Goal: Task Accomplishment & Management: Manage account settings

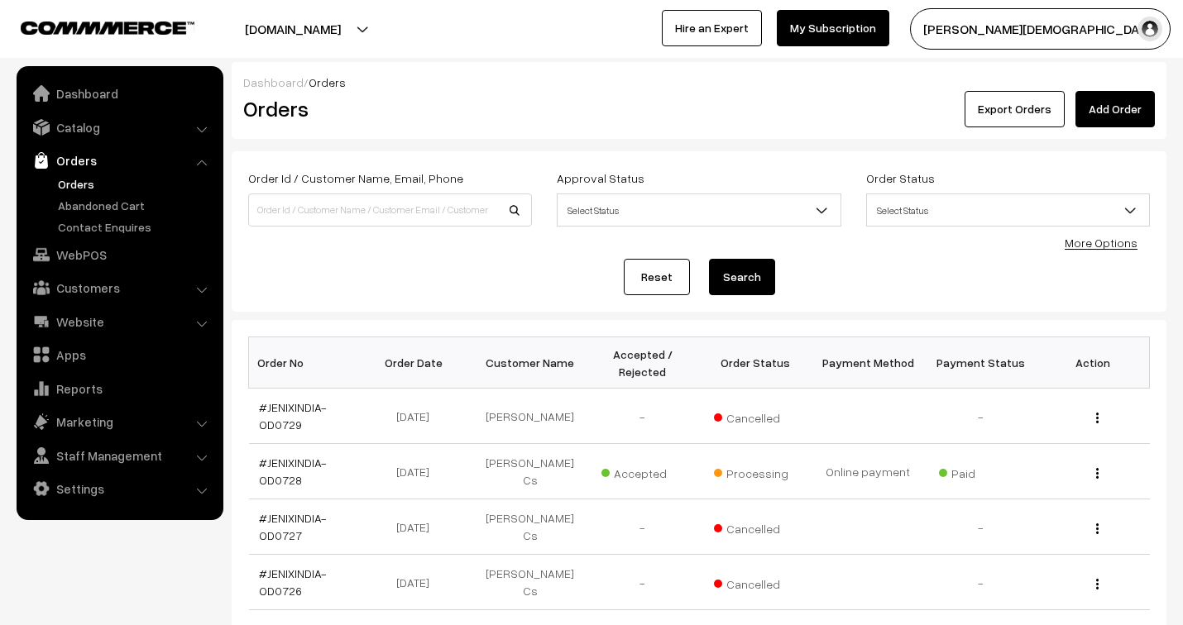
scroll to position [275, 0]
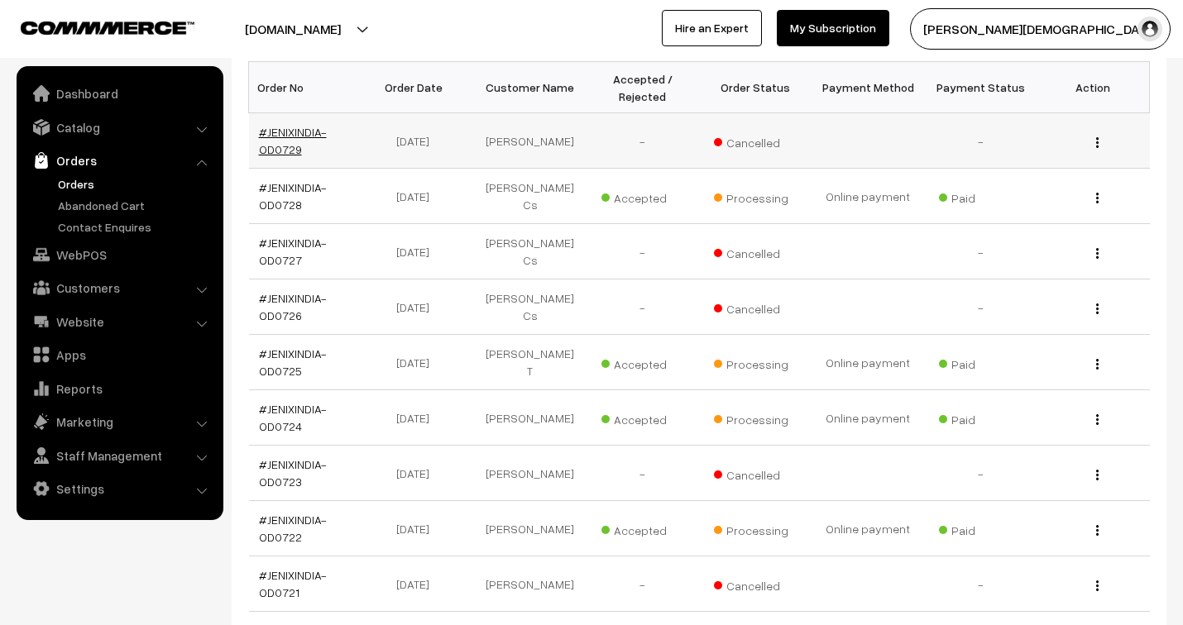
click at [288, 129] on link "#JENIXINDIA-OD0729" at bounding box center [293, 140] width 68 height 31
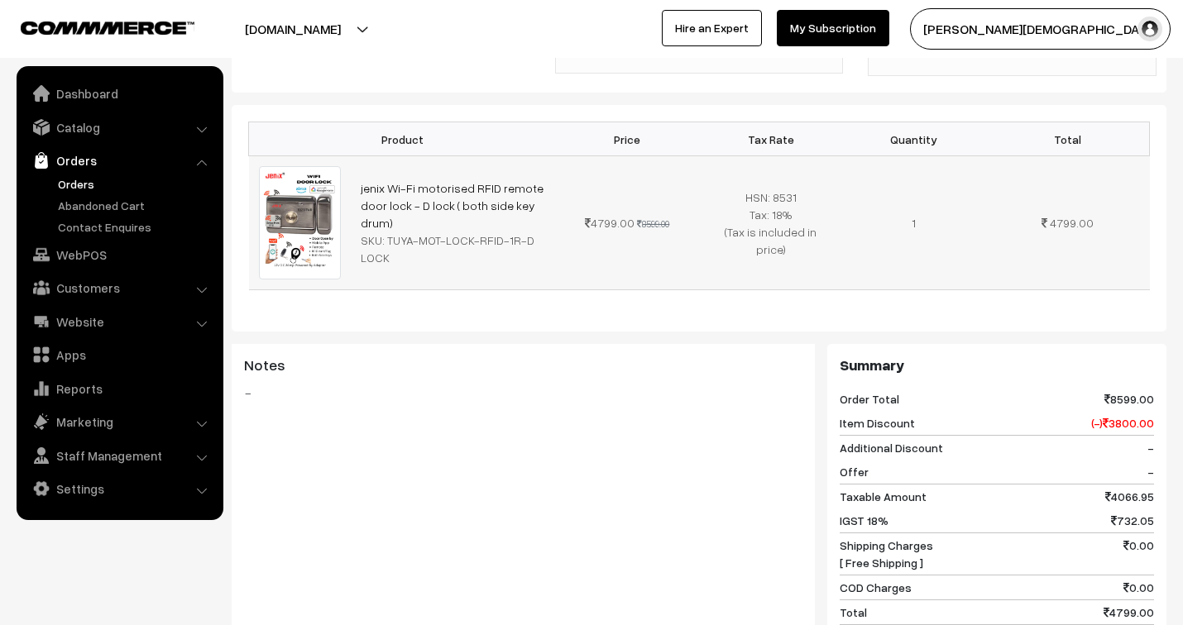
scroll to position [459, 0]
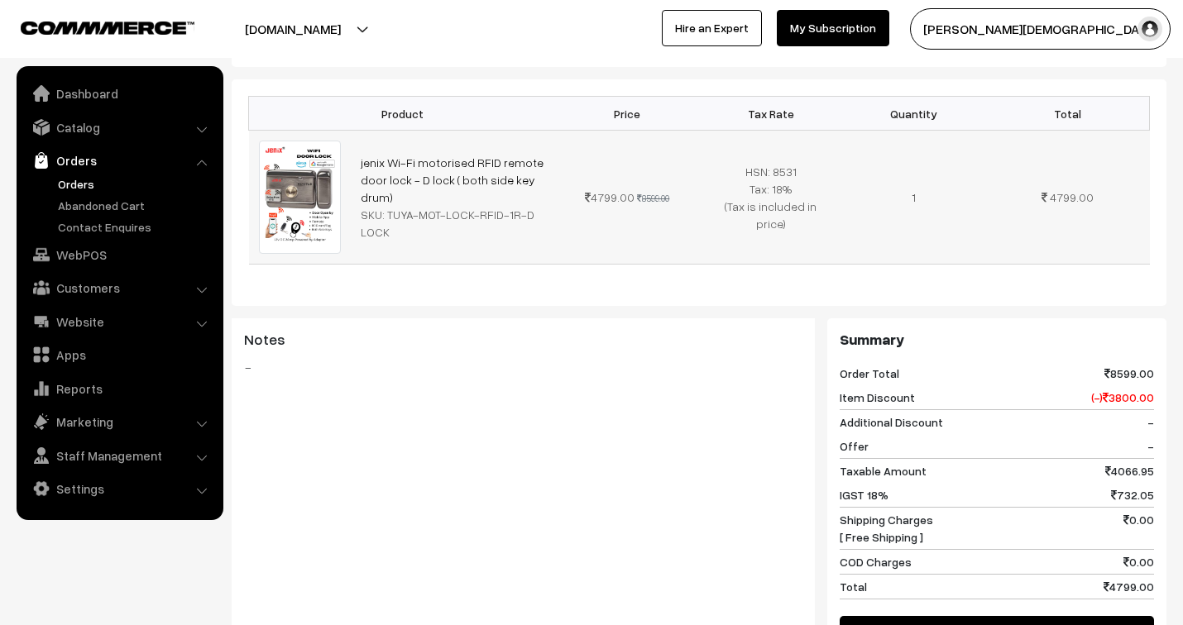
drag, startPoint x: 389, startPoint y: 179, endPoint x: 397, endPoint y: 204, distance: 26.9
click at [397, 204] on td "jenix Wi-Fi motorised RFID remote door lock - D lock ( both side key drum) SKU:…" at bounding box center [453, 198] width 205 height 134
click at [426, 211] on td "jenix Wi-Fi motorised RFID remote door lock - D lock ( both side key drum) SKU:…" at bounding box center [453, 198] width 205 height 134
click at [385, 206] on div "SKU: TUYA-MOT-LOCK-RFID-1R-D LOCK" at bounding box center [453, 223] width 185 height 35
drag, startPoint x: 385, startPoint y: 175, endPoint x: 392, endPoint y: 198, distance: 24.1
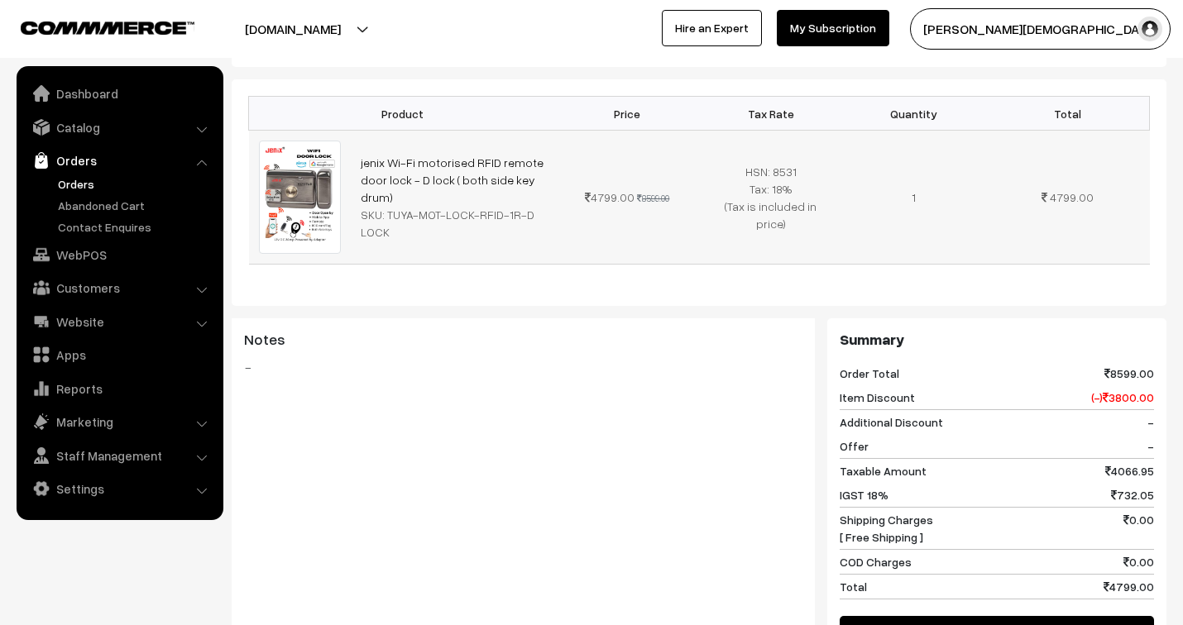
click at [392, 206] on div "SKU: TUYA-MOT-LOCK-RFID-1R-D LOCK" at bounding box center [453, 223] width 185 height 35
copy div "TUYA-MOT-LOCK-RFID-1R-D LOCK"
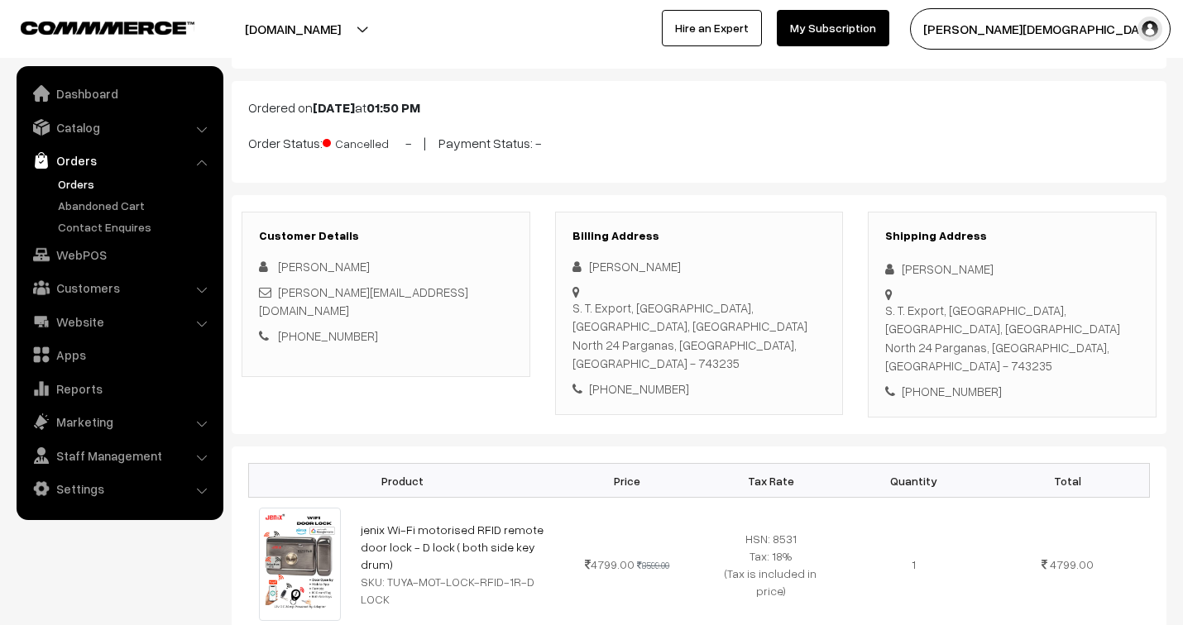
scroll to position [0, 0]
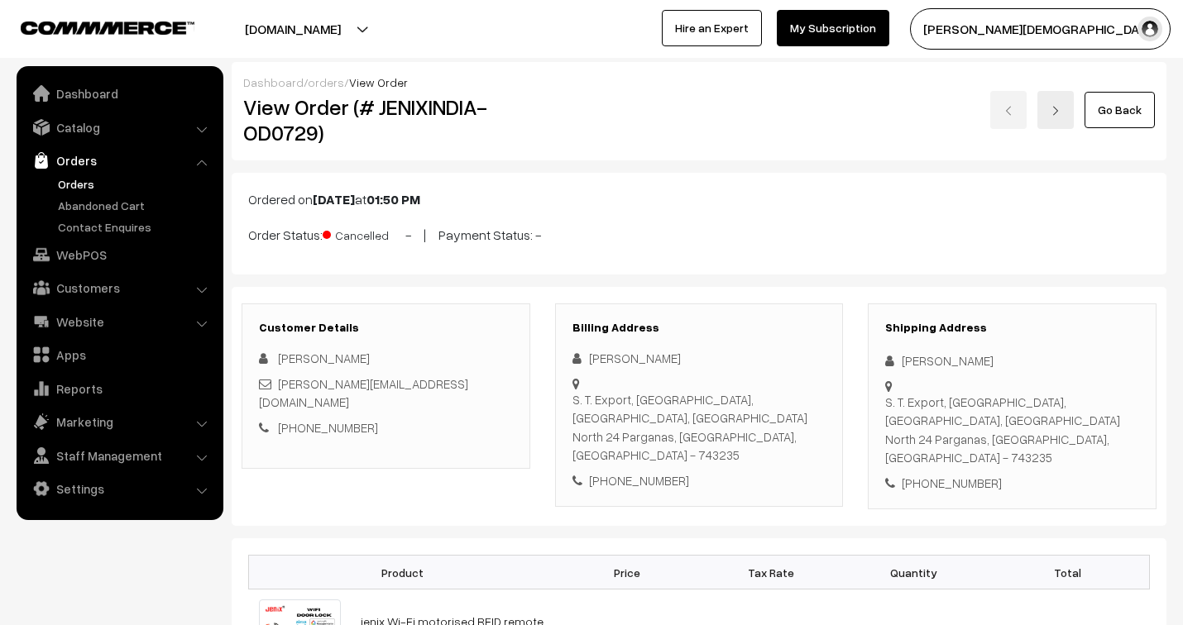
click at [312, 79] on link "orders" at bounding box center [326, 82] width 36 height 14
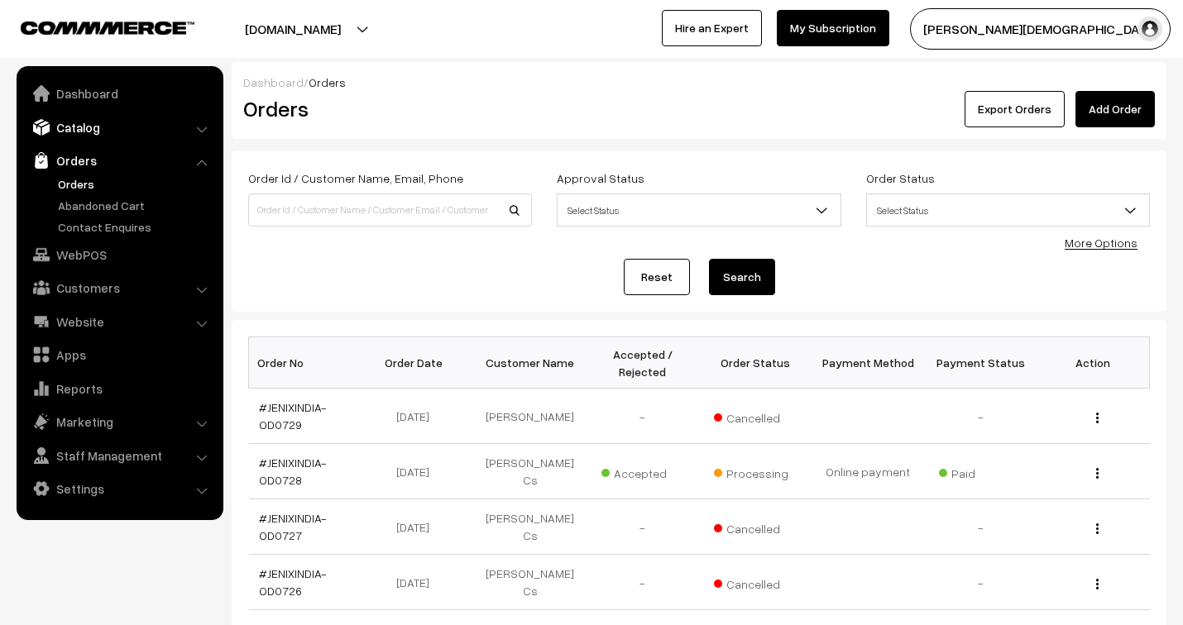
click at [88, 129] on link "Catalog" at bounding box center [119, 127] width 197 height 30
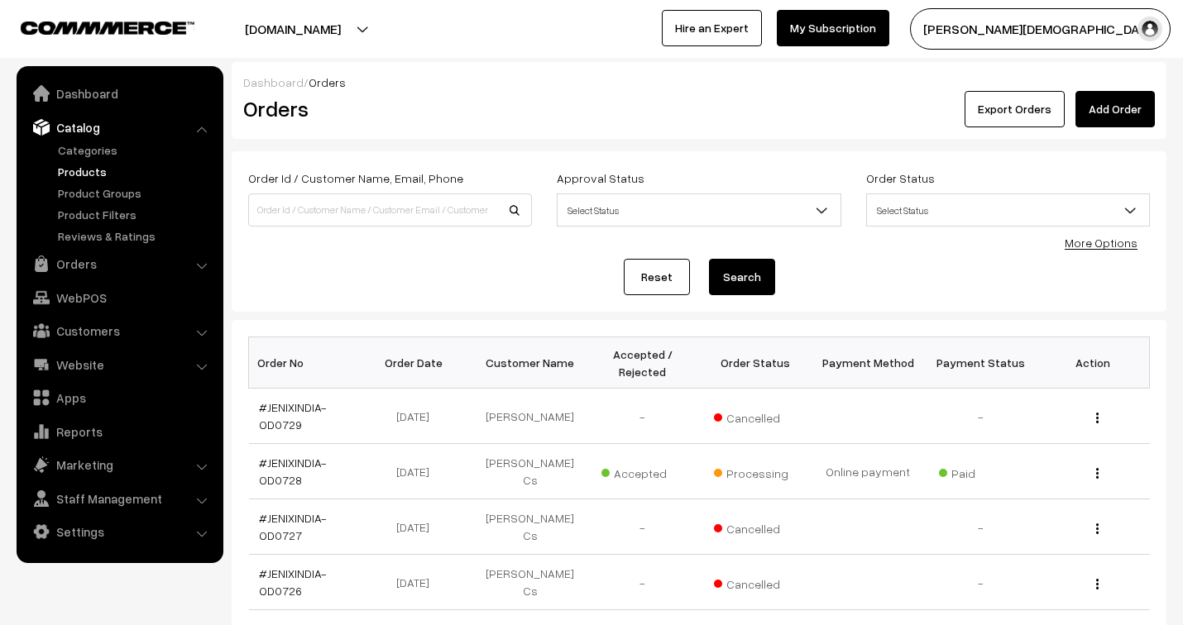
click at [92, 169] on link "Products" at bounding box center [136, 171] width 164 height 17
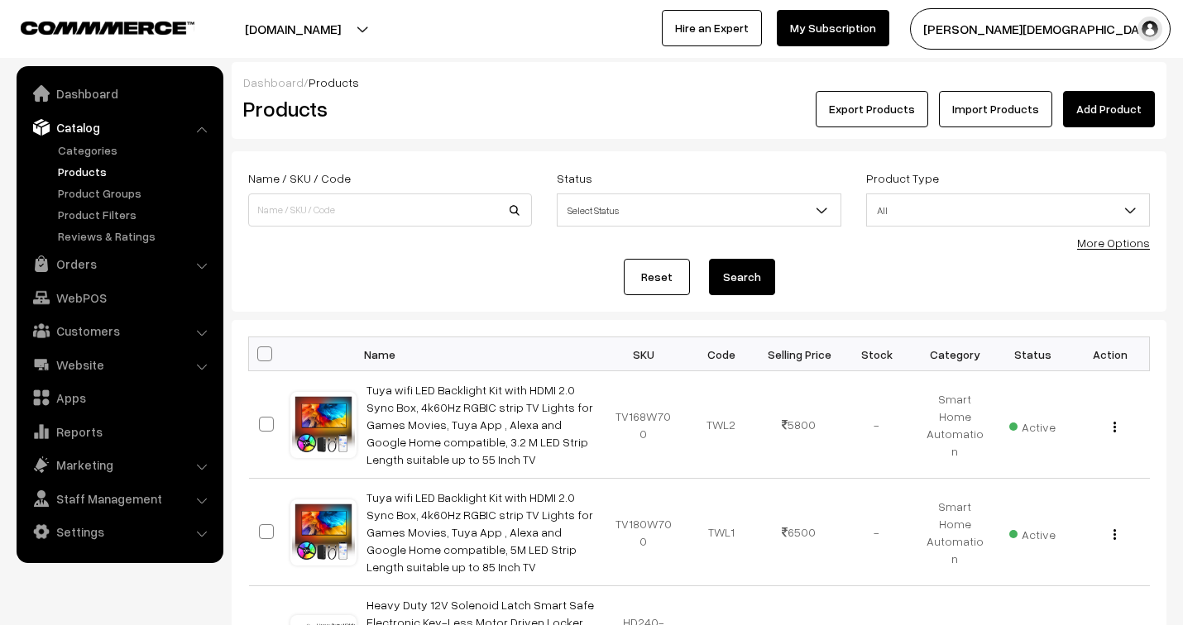
click at [359, 204] on input at bounding box center [390, 210] width 284 height 33
click at [323, 204] on input at bounding box center [390, 210] width 284 height 33
type input "TUYA-MOT-LOCK-RFID-1R-D LOCK"
click at [744, 275] on button "Search" at bounding box center [742, 277] width 66 height 36
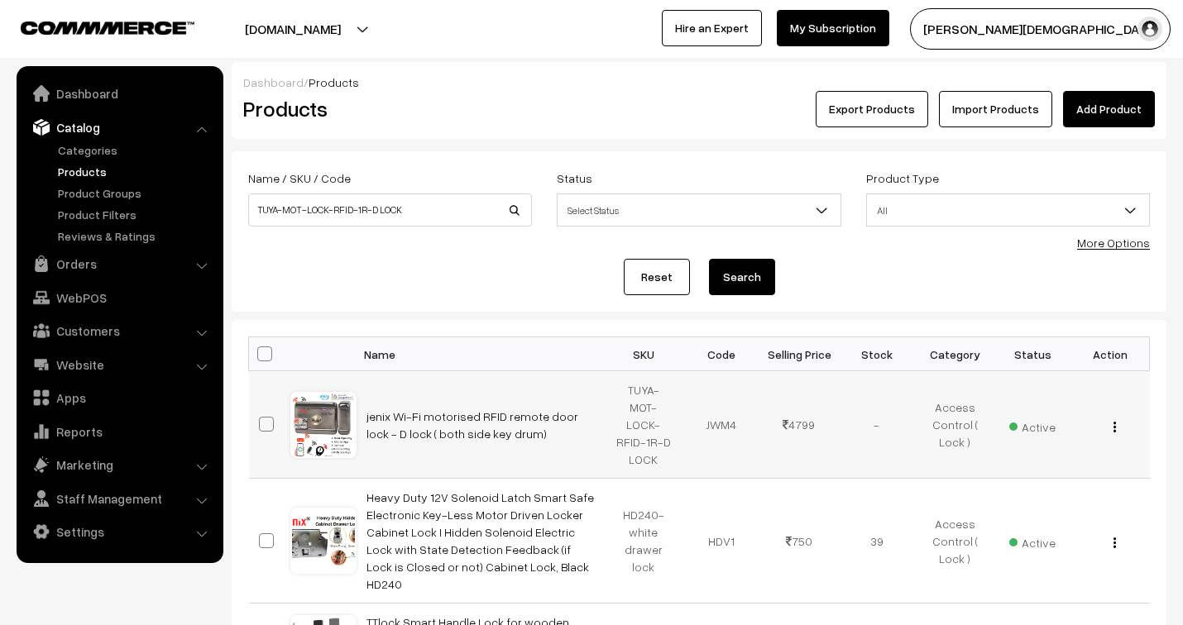
click at [1113, 422] on img "button" at bounding box center [1114, 427] width 2 height 11
click at [1045, 485] on link "Edit" at bounding box center [1040, 486] width 141 height 36
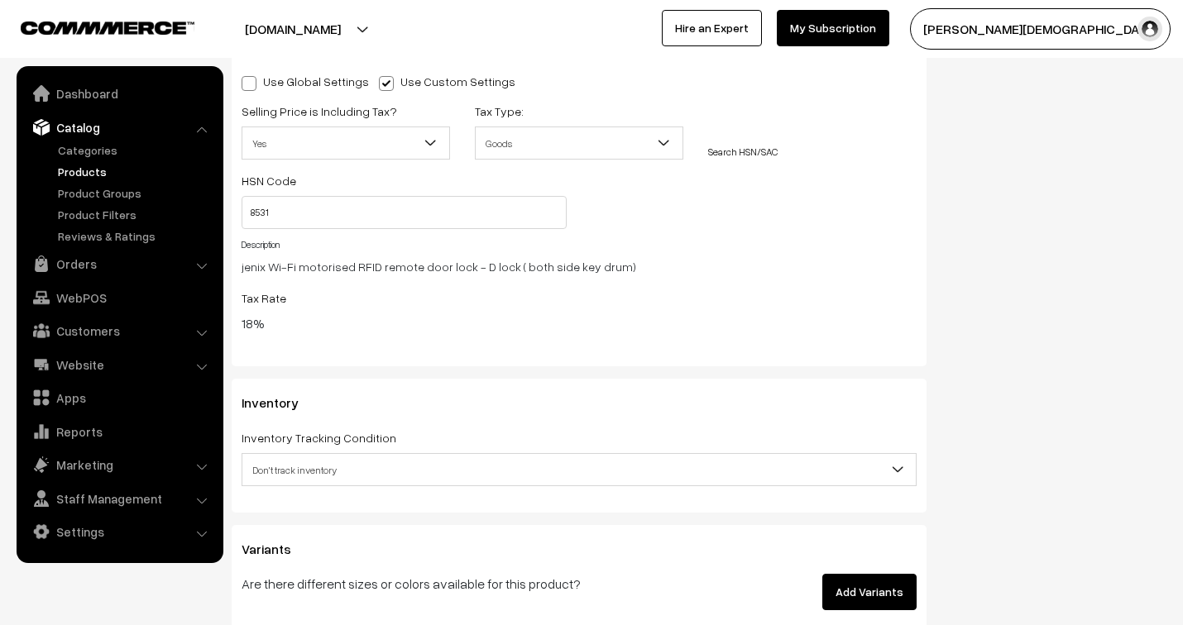
scroll to position [1746, 0]
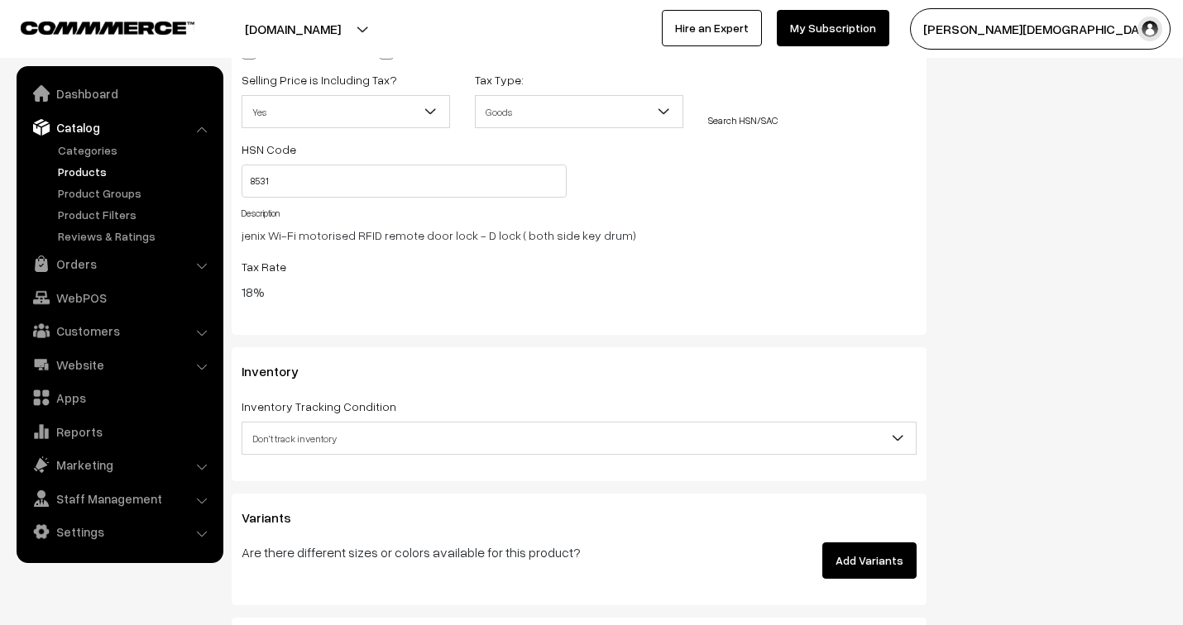
click at [558, 438] on span "Don't track inventory" at bounding box center [578, 438] width 673 height 29
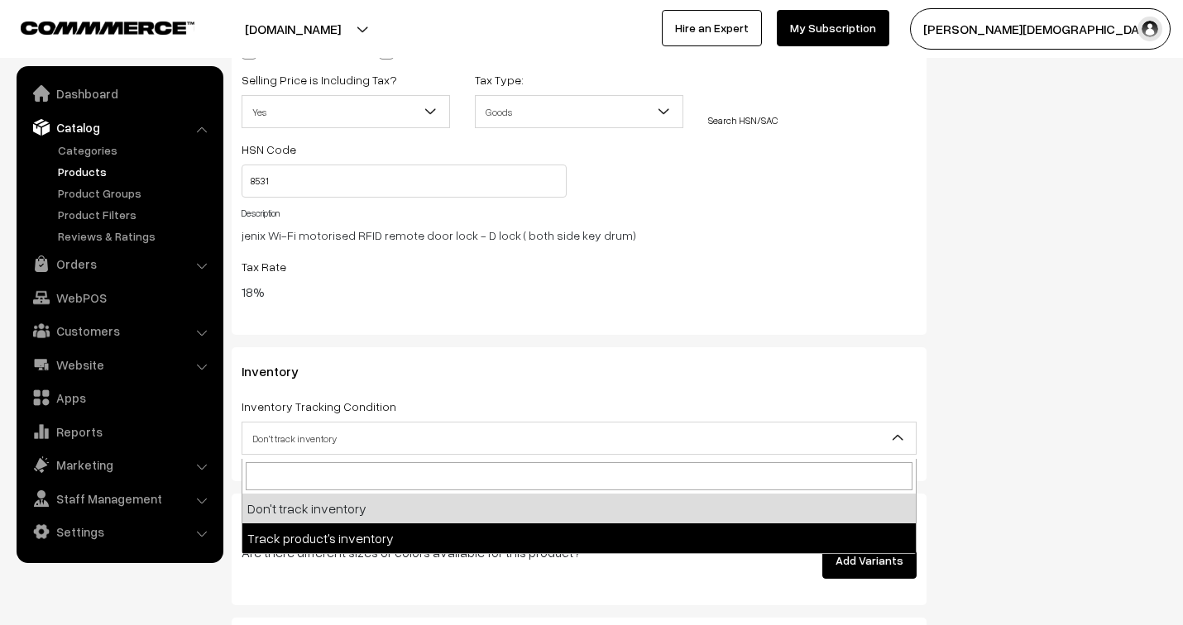
select select "2"
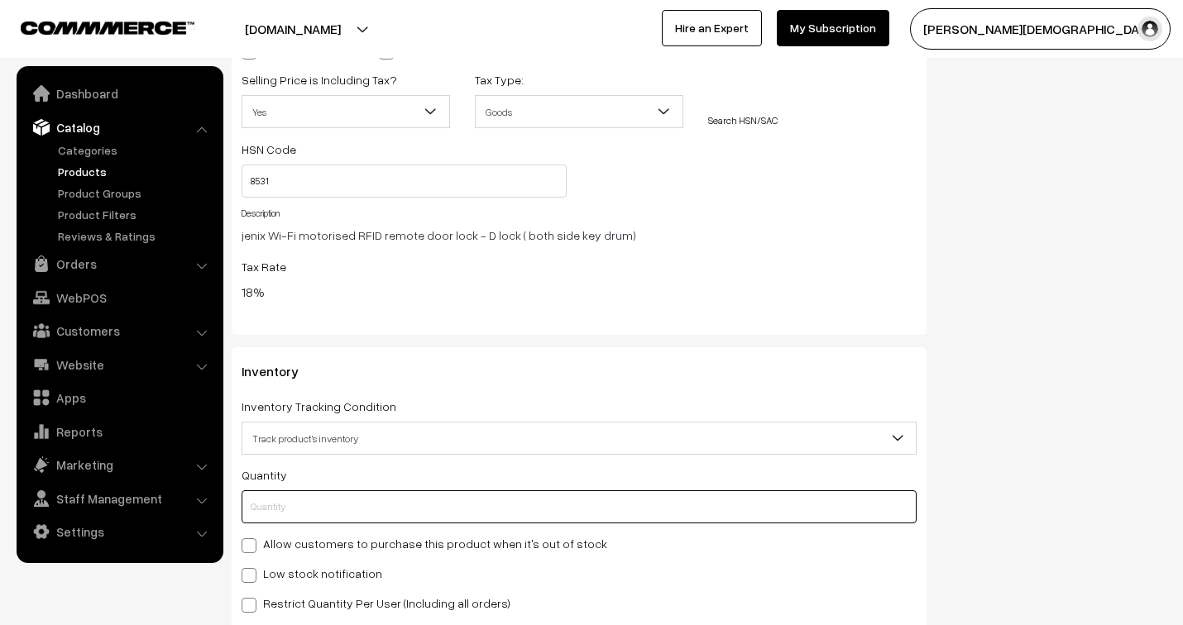
click at [381, 524] on input "text" at bounding box center [579, 506] width 675 height 33
type input "0"
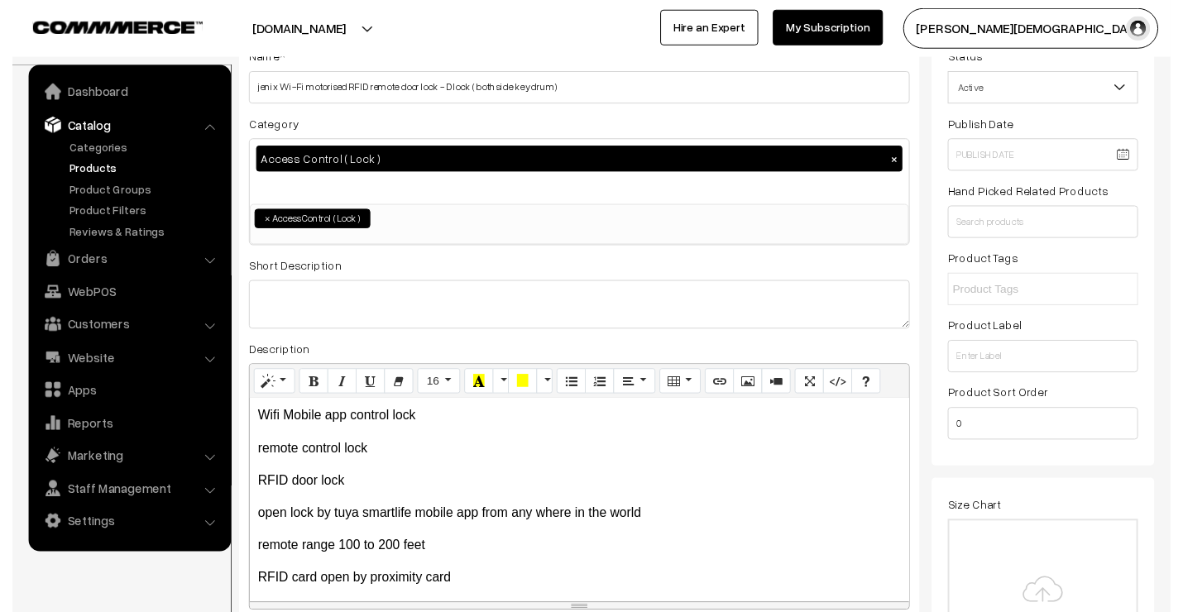
scroll to position [92, 0]
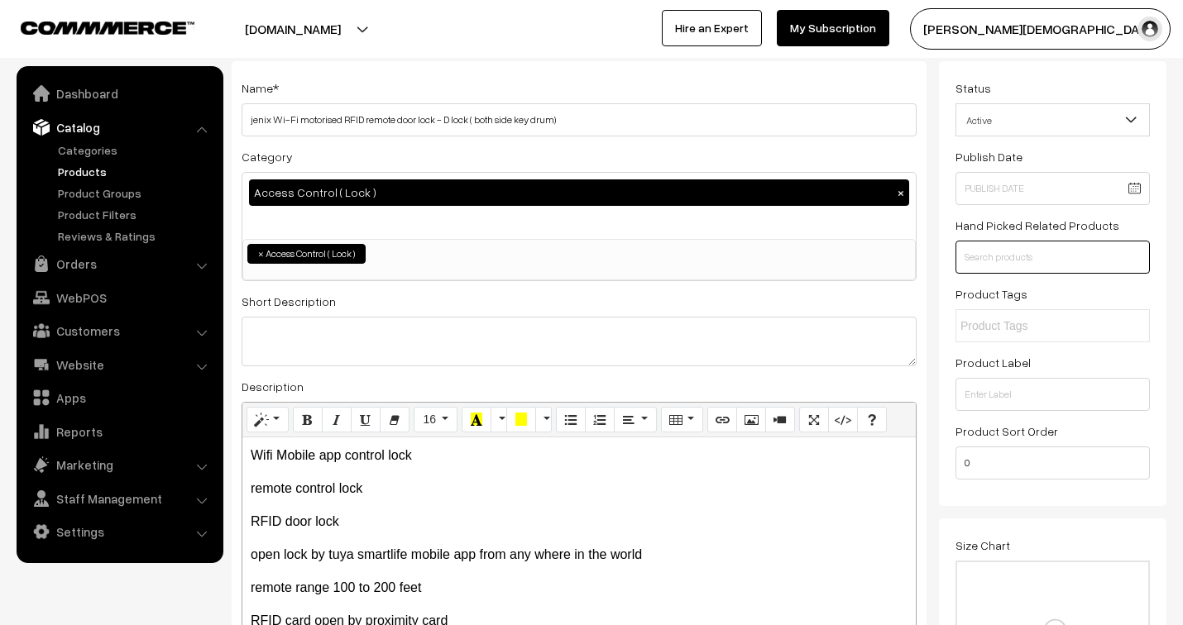
click at [1048, 255] on input "text" at bounding box center [1052, 257] width 194 height 33
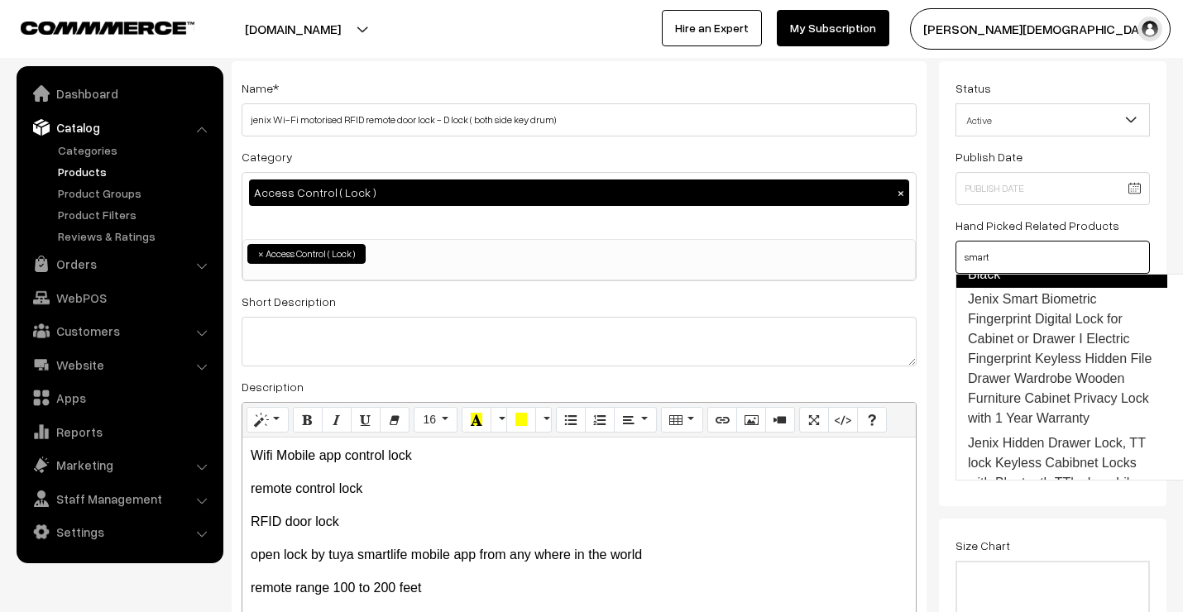
scroll to position [184, 0]
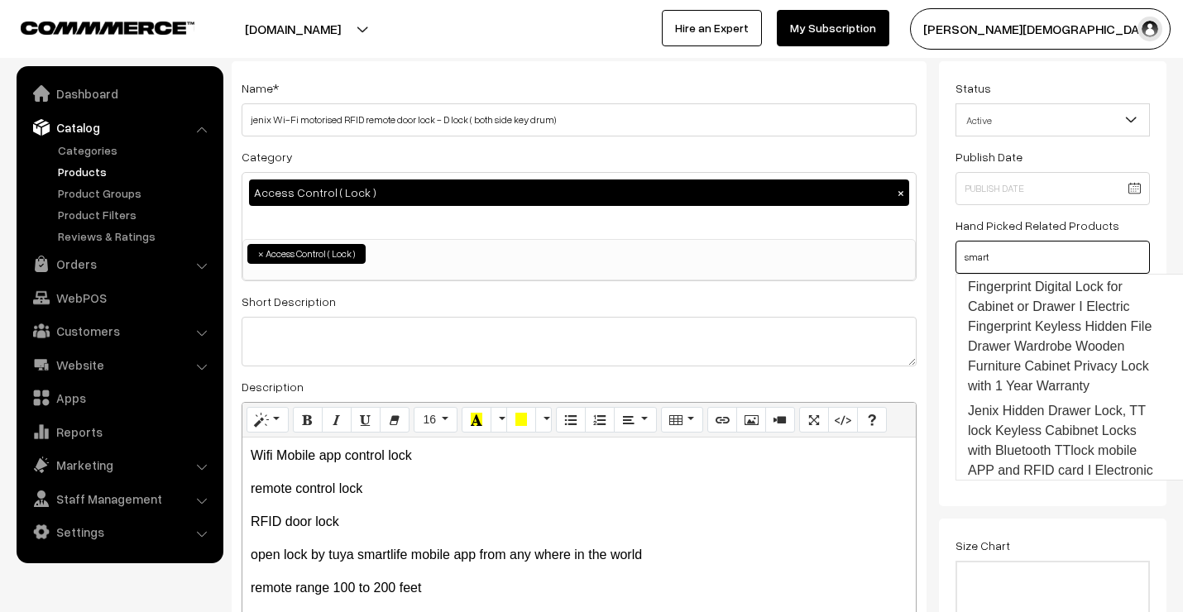
drag, startPoint x: 1005, startPoint y: 253, endPoint x: 925, endPoint y: 254, distance: 80.2
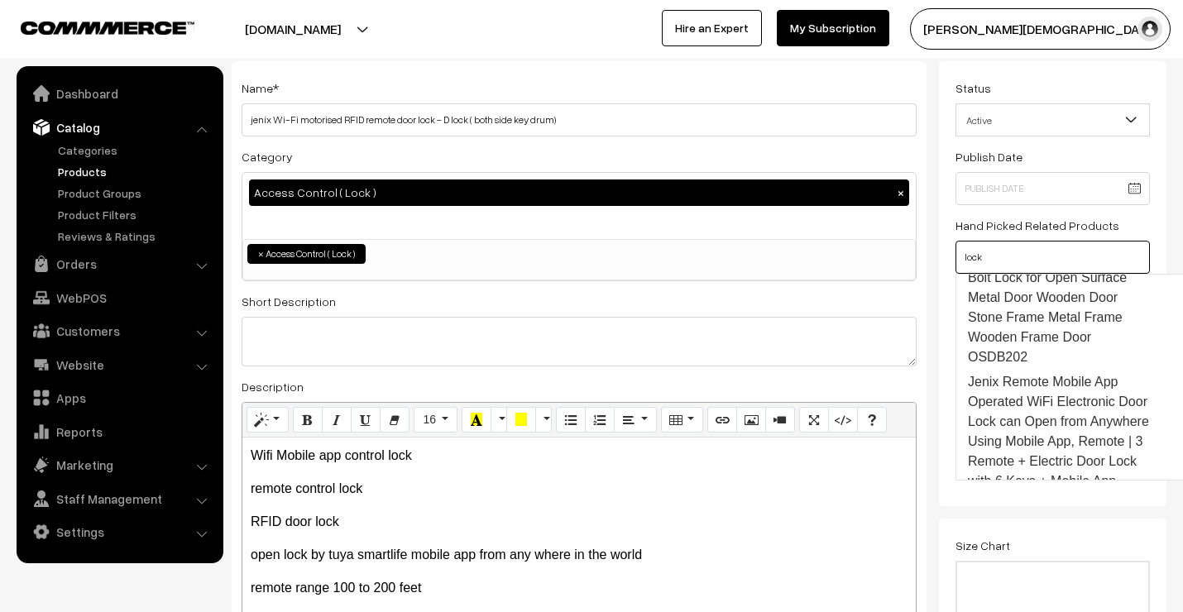
scroll to position [1547, 0]
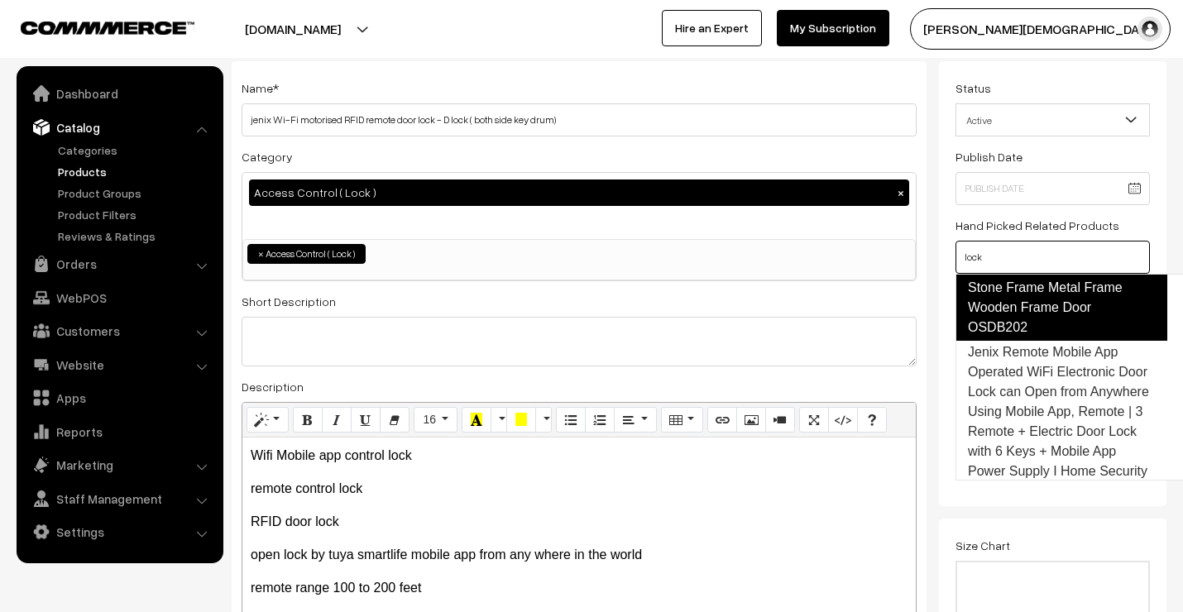
click at [1069, 341] on link "Jenix Fail Safe Electronic Drop Bolt Lock for Open Surface Metal Door Wooden Do…" at bounding box center [1061, 278] width 212 height 126
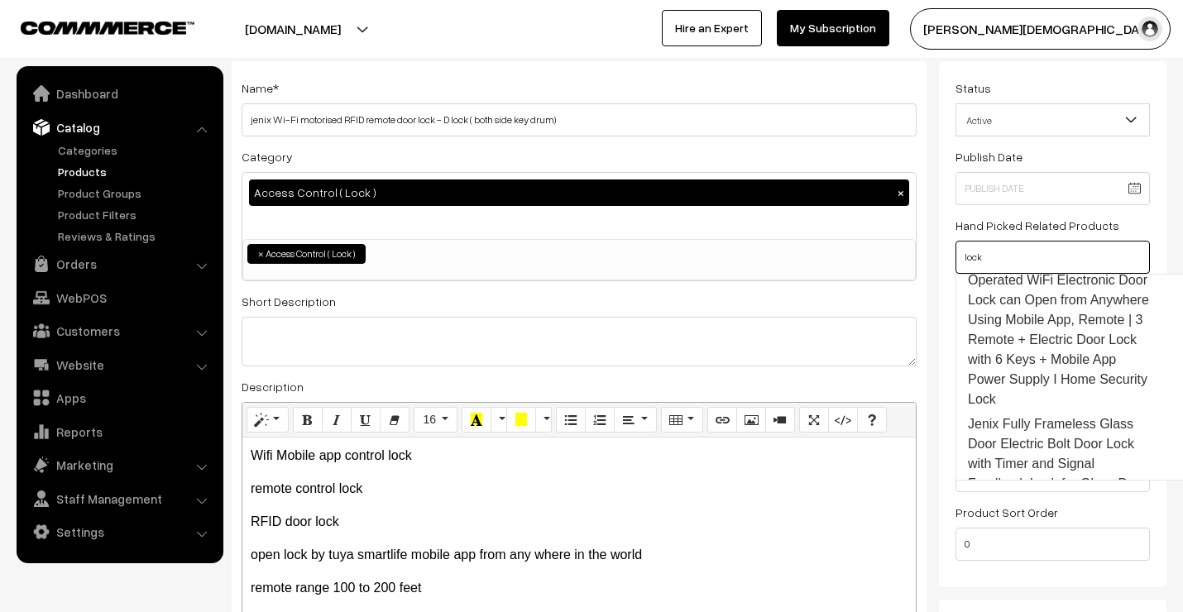
scroll to position [1710, 0]
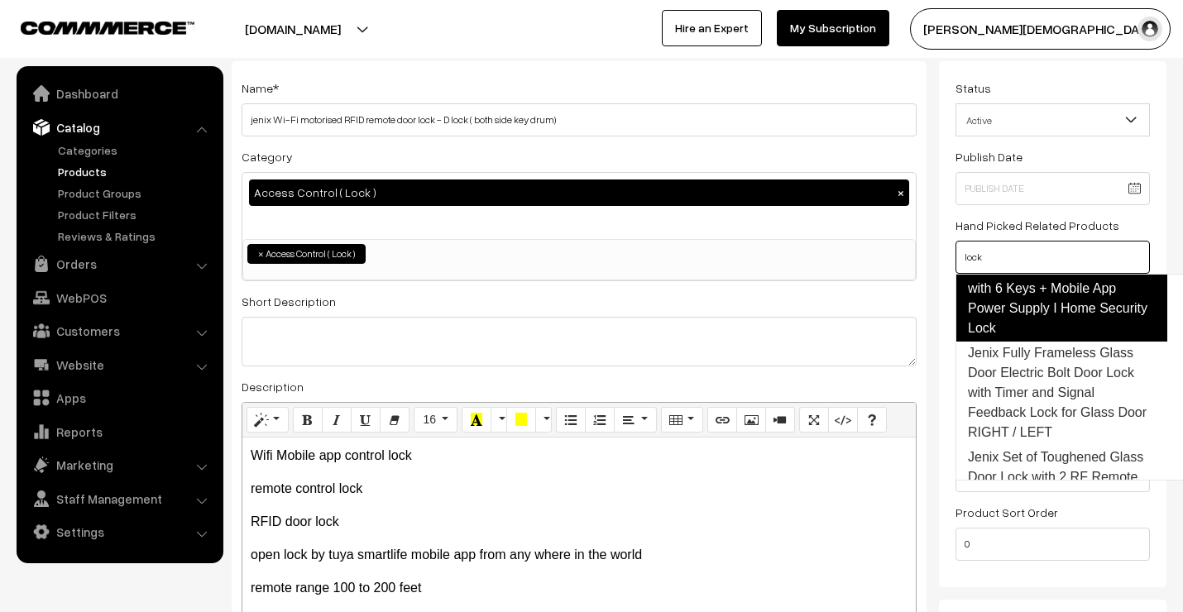
click at [1061, 342] on link "Jenix Remote Mobile App Operated WiFi Electronic Door Lock can Open from Anywhe…" at bounding box center [1061, 258] width 212 height 165
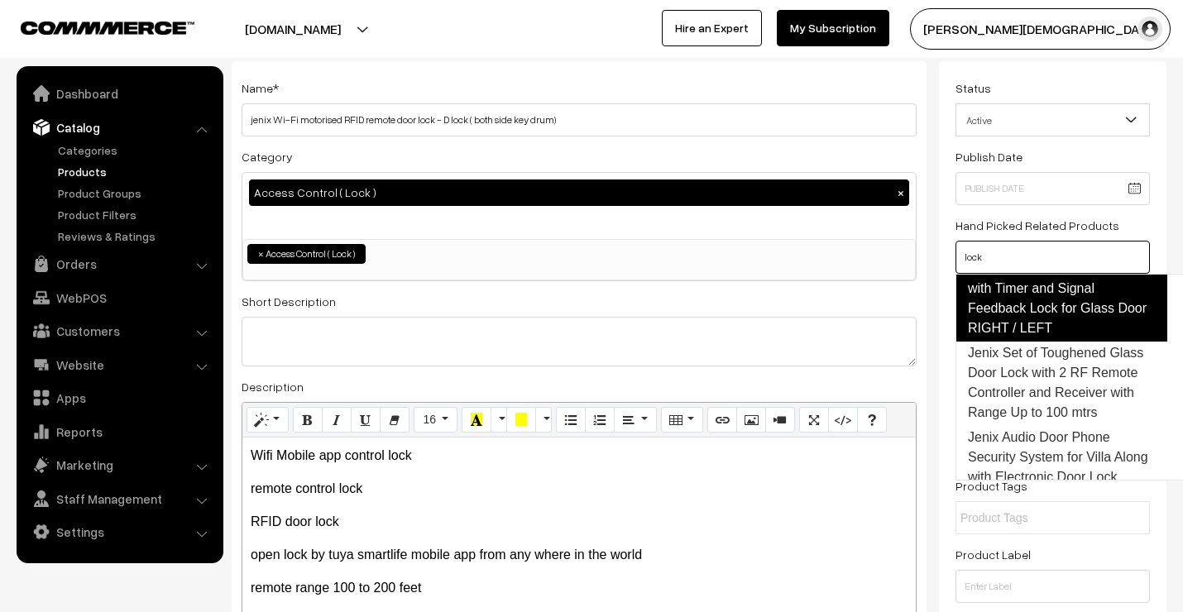
click at [1045, 342] on link "Jenix Fully Frameless Glass Door Electric Bolt Door Lock with Timer and Signal …" at bounding box center [1061, 289] width 212 height 106
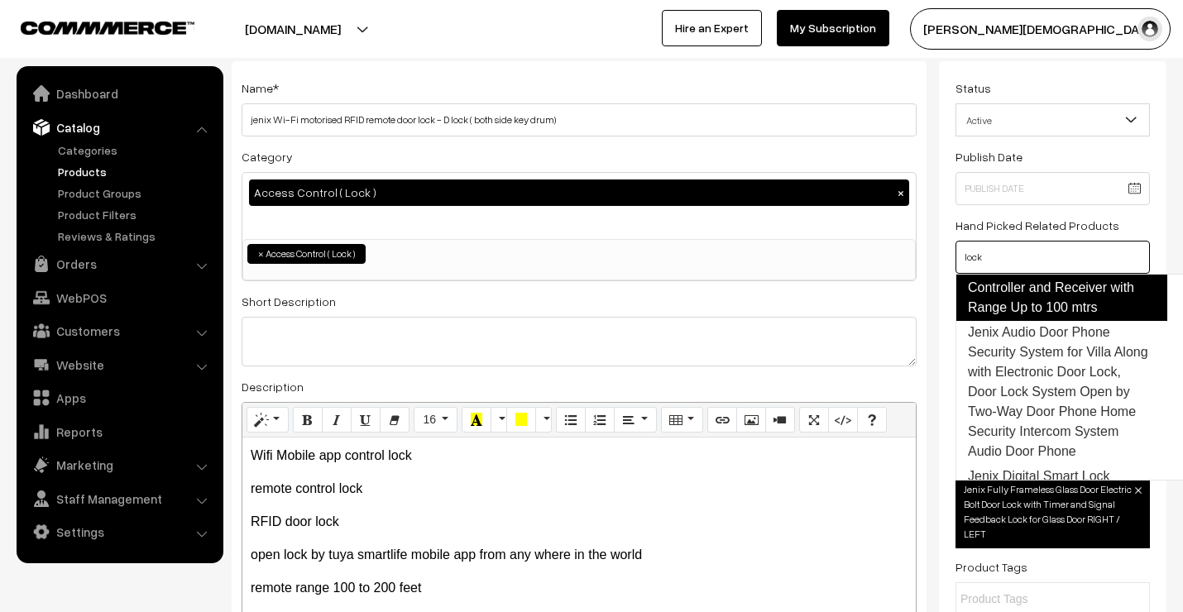
click at [1052, 321] on link "Jenix Set of Toughened Glass Door Lock with 2 RF Remote Controller and Receiver…" at bounding box center [1061, 278] width 212 height 86
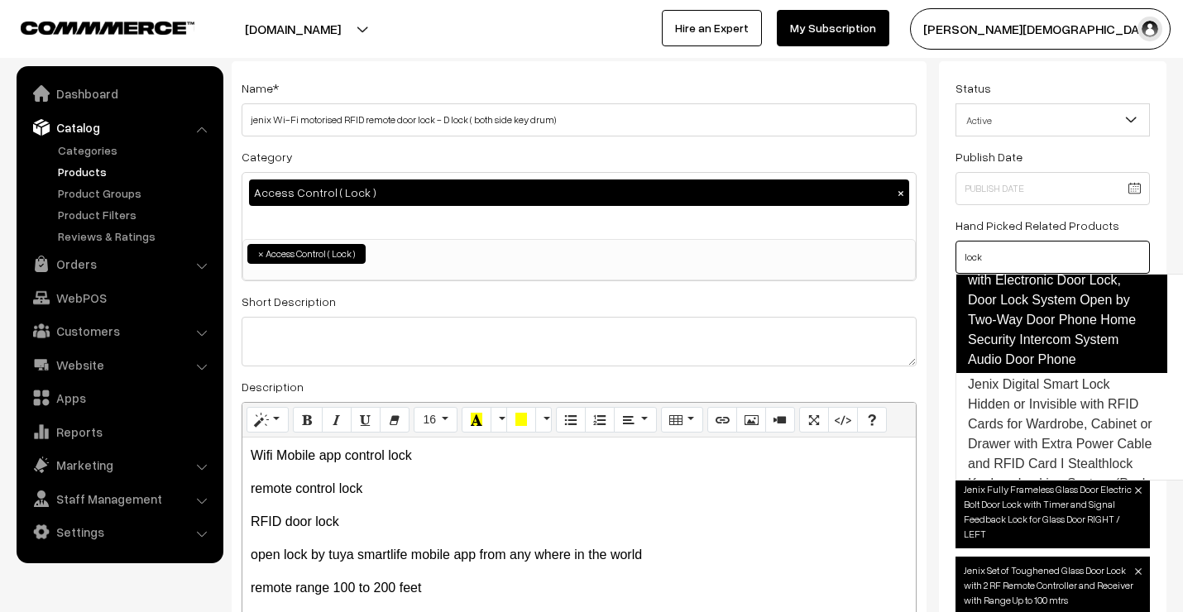
scroll to position [2083, 0]
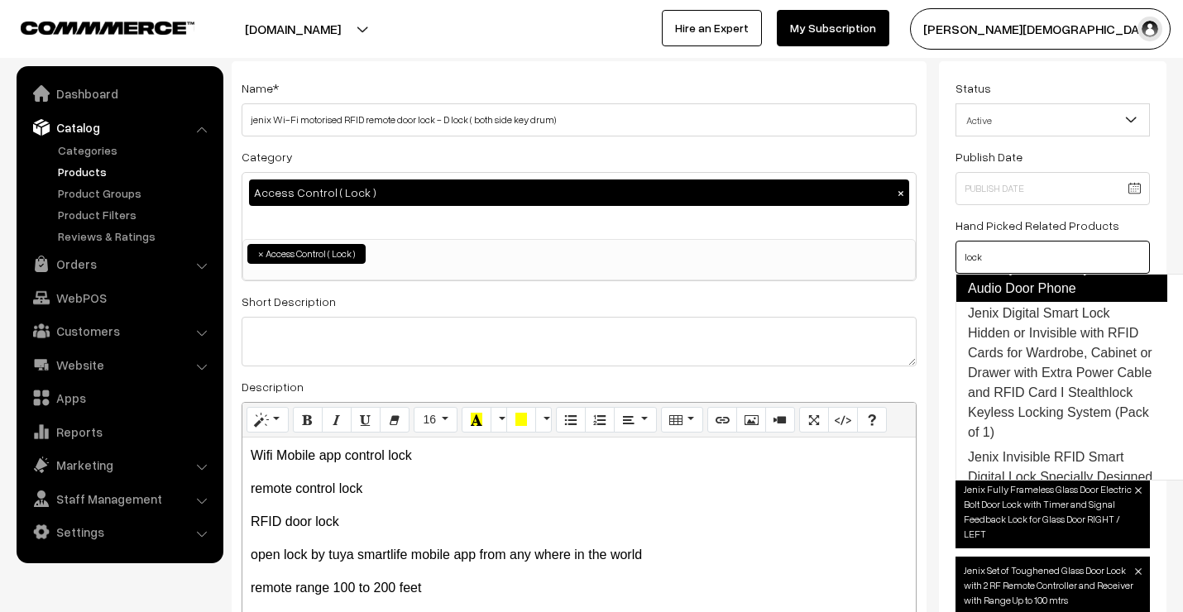
click at [1054, 302] on link "Jenix Audio Door Phone Security System for Villa Along with Electronic Door Loc…" at bounding box center [1061, 229] width 212 height 146
drag, startPoint x: 983, startPoint y: 260, endPoint x: 938, endPoint y: 259, distance: 44.7
click at [939, 259] on div "Status Active Inactive Active Publish Date Product Type -- Select -- -- Select …" at bounding box center [1052, 501] width 227 height 880
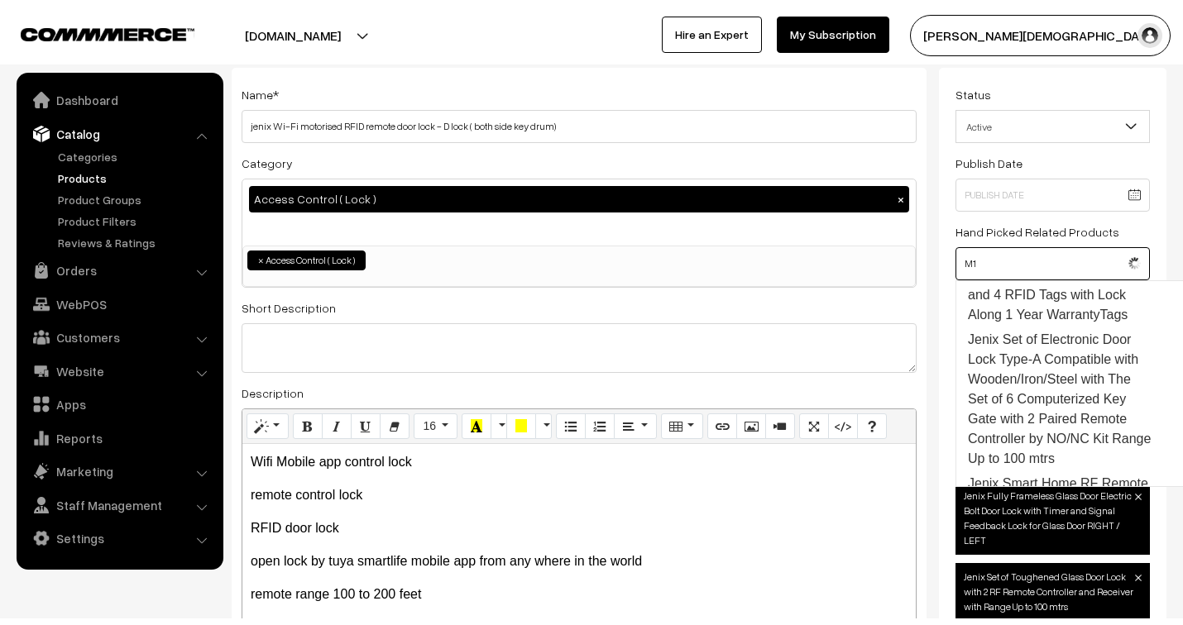
scroll to position [232, 0]
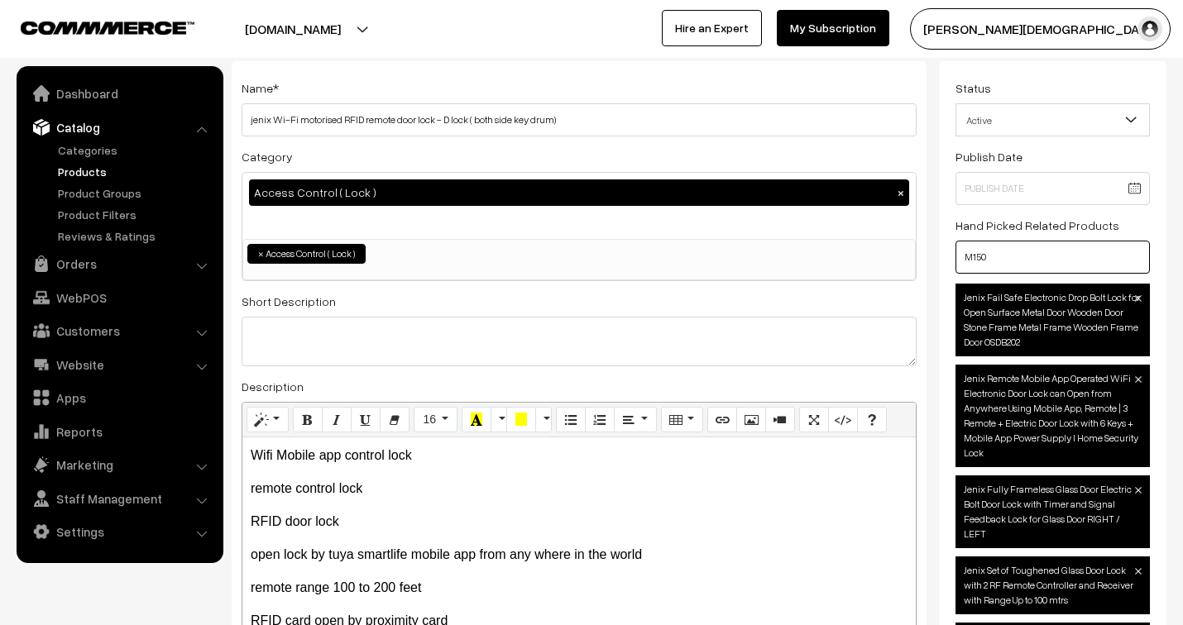
drag, startPoint x: 1005, startPoint y: 256, endPoint x: 904, endPoint y: 230, distance: 104.3
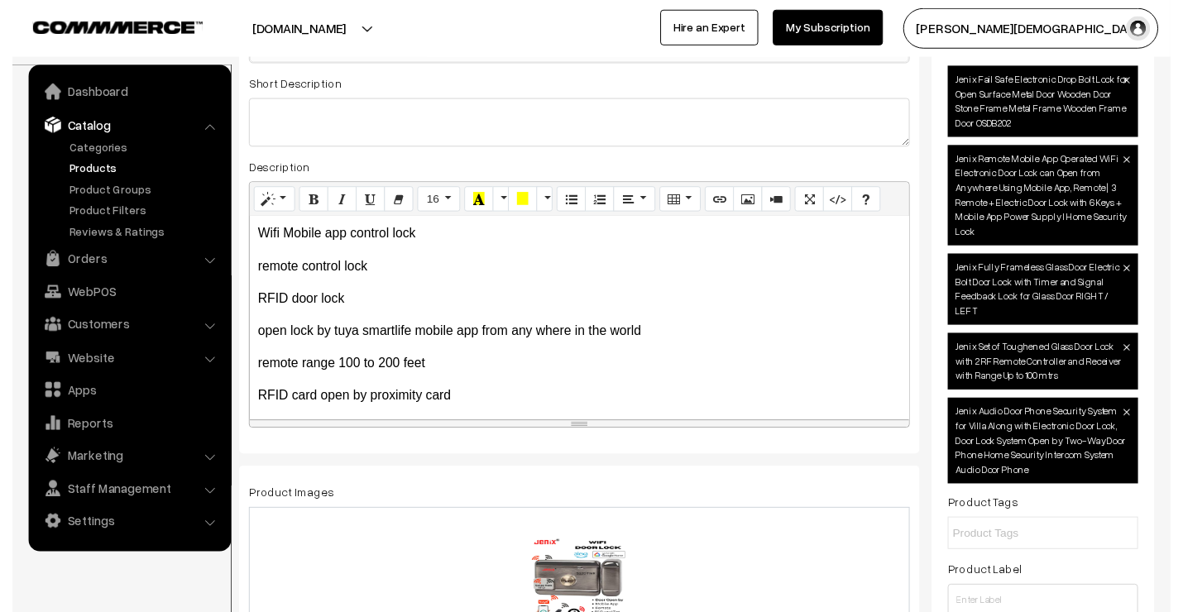
scroll to position [0, 0]
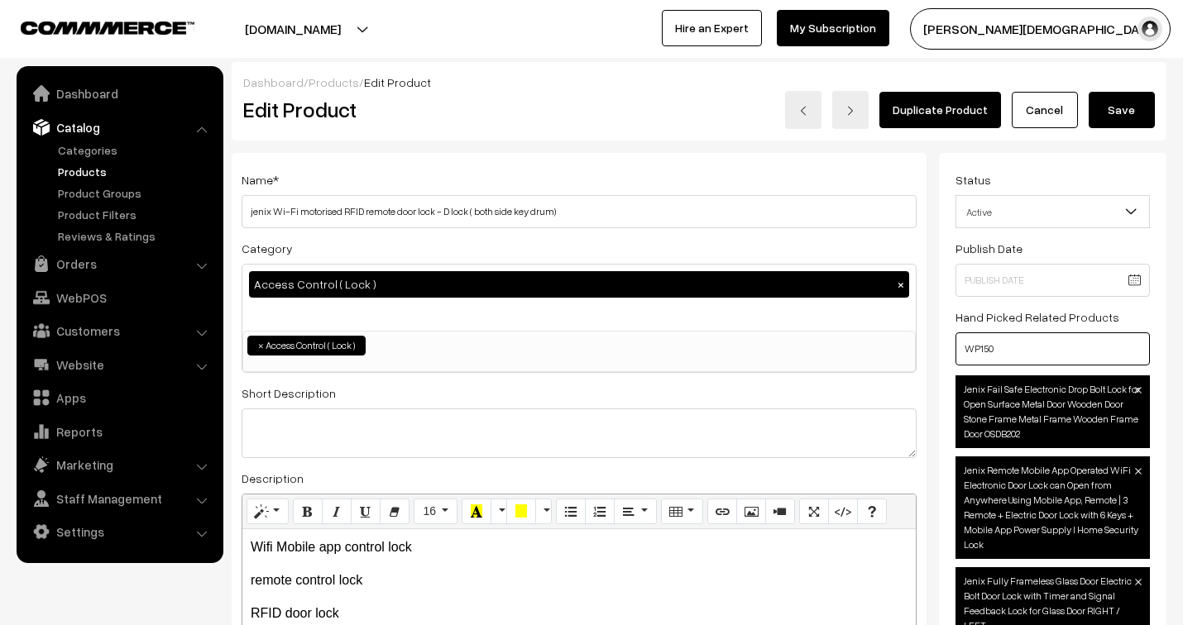
drag, startPoint x: 1013, startPoint y: 346, endPoint x: 949, endPoint y: 336, distance: 65.3
click at [949, 336] on div "Status Active Inactive Active Publish Date Product Type -- Select -- -- Select …" at bounding box center [1052, 593] width 227 height 880
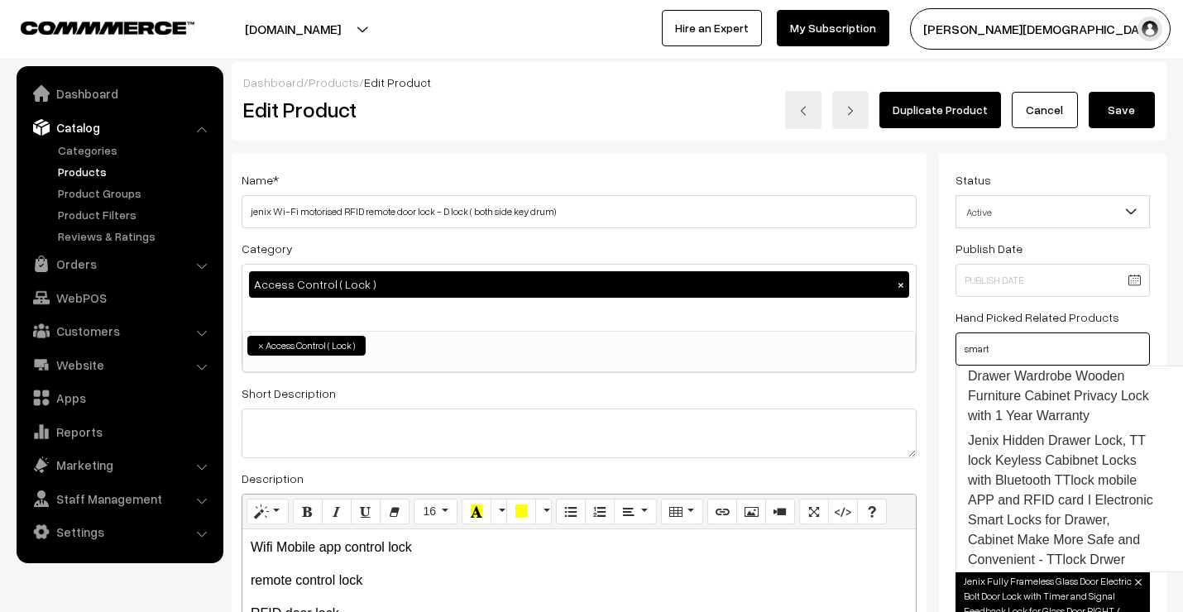
scroll to position [306, 0]
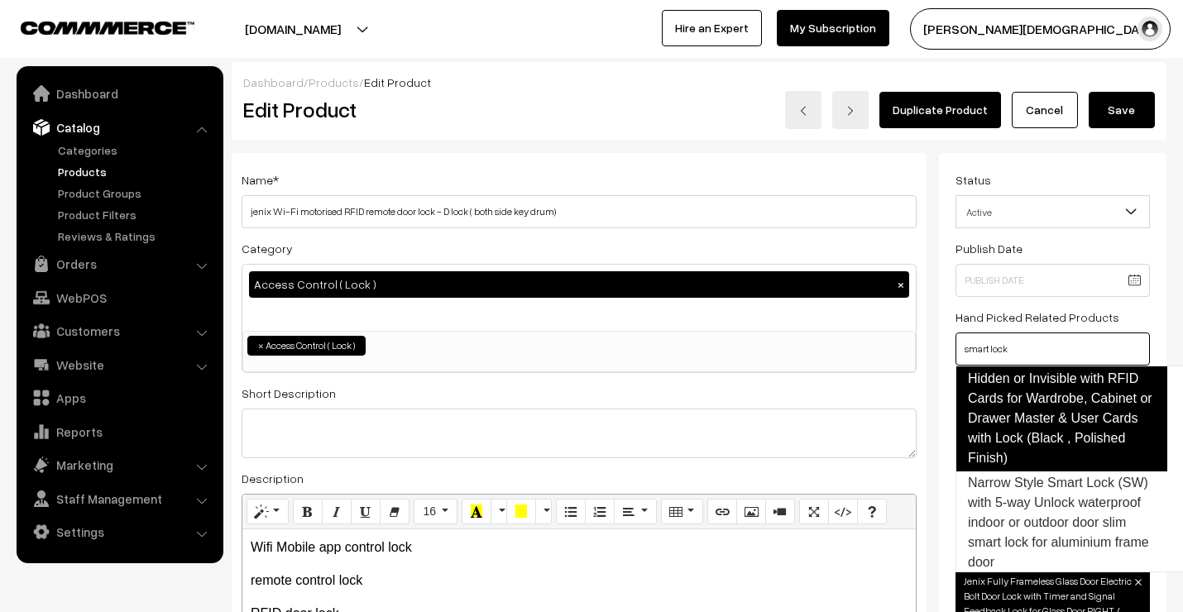
click at [1069, 428] on link "Jenix Digital Smart Lock Hidden or Invisible with RFID Cards for Wardrobe, Cabi…" at bounding box center [1061, 409] width 212 height 126
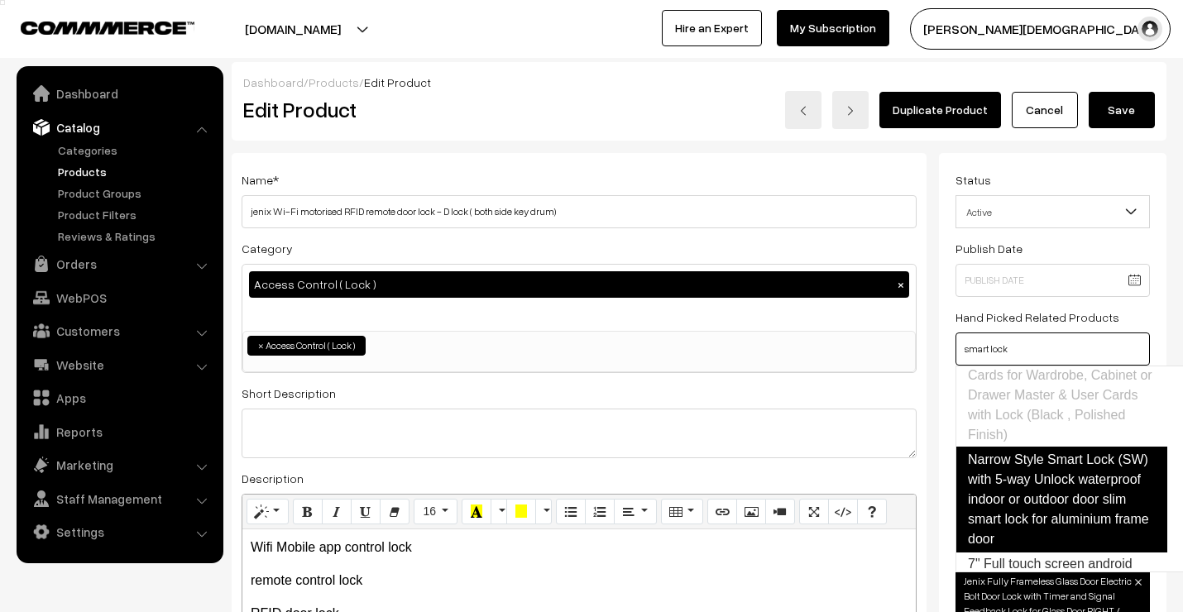
click at [1057, 509] on link "Narrow Style Smart Lock (SW) with 5-way Unlock waterproof indoor or outdoor doo…" at bounding box center [1061, 500] width 212 height 106
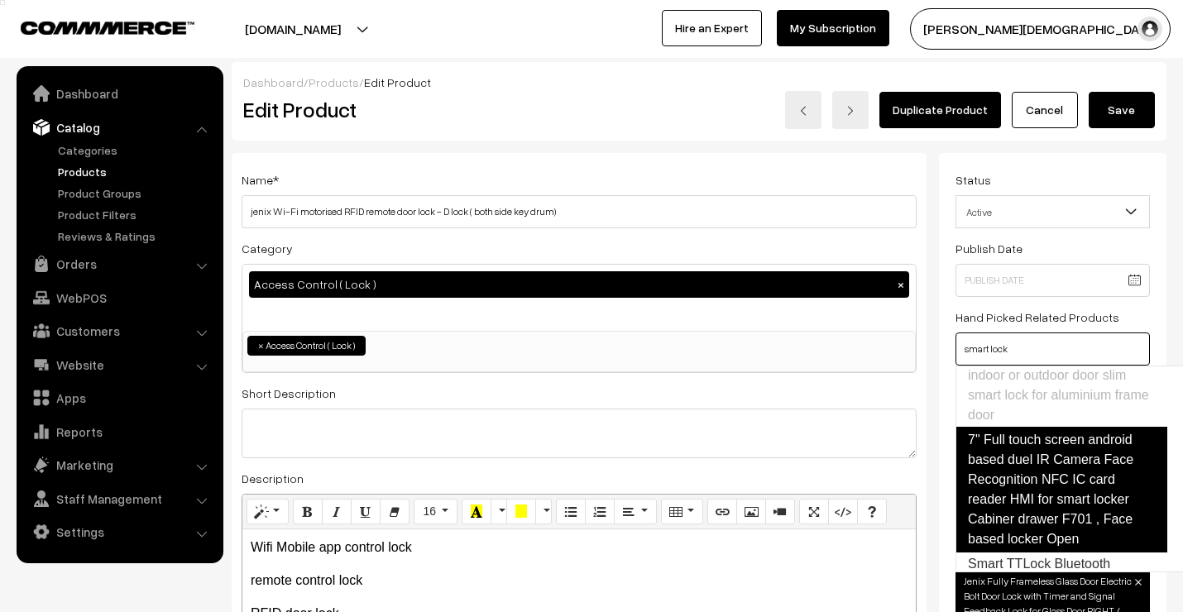
click at [1046, 507] on link "7" Full touch screen android based duel IR Camera Face Recognition NFC IC card …" at bounding box center [1061, 490] width 212 height 126
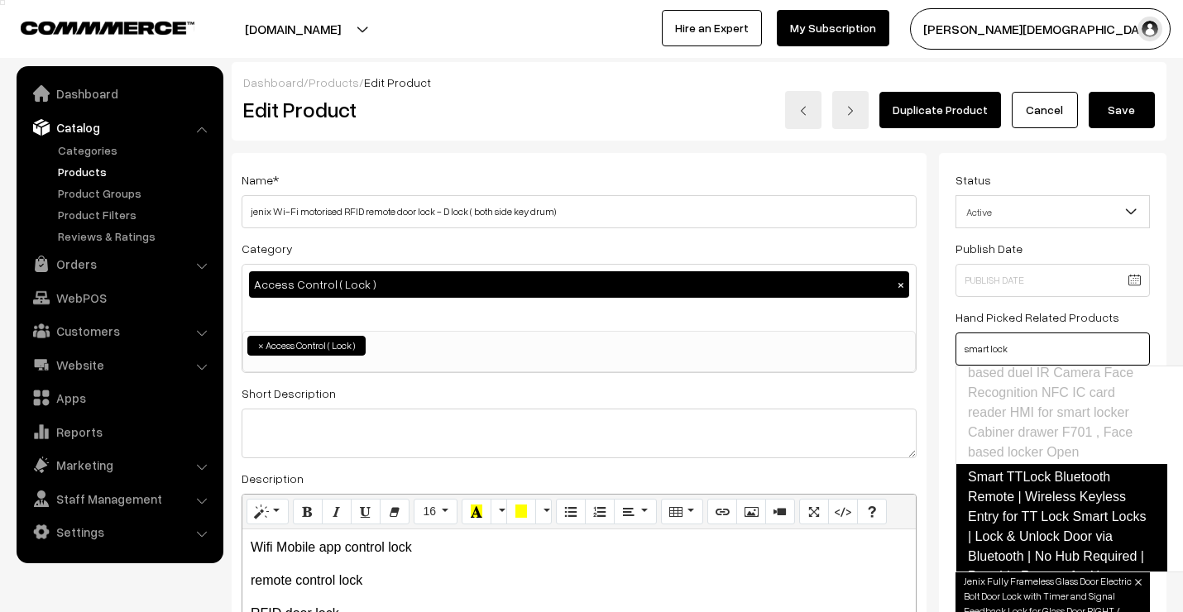
scroll to position [619, 0]
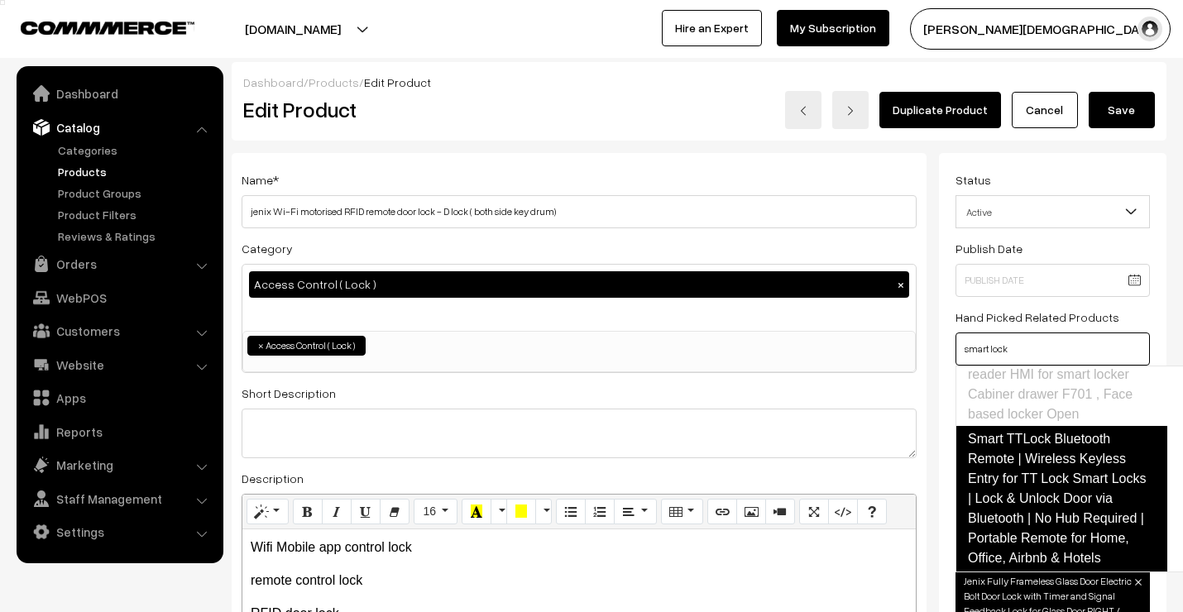
click at [1054, 509] on link "Smart TTLock Bluetooth Remote | Wireless Keyless Entry for TT Lock Smart Locks …" at bounding box center [1061, 499] width 212 height 146
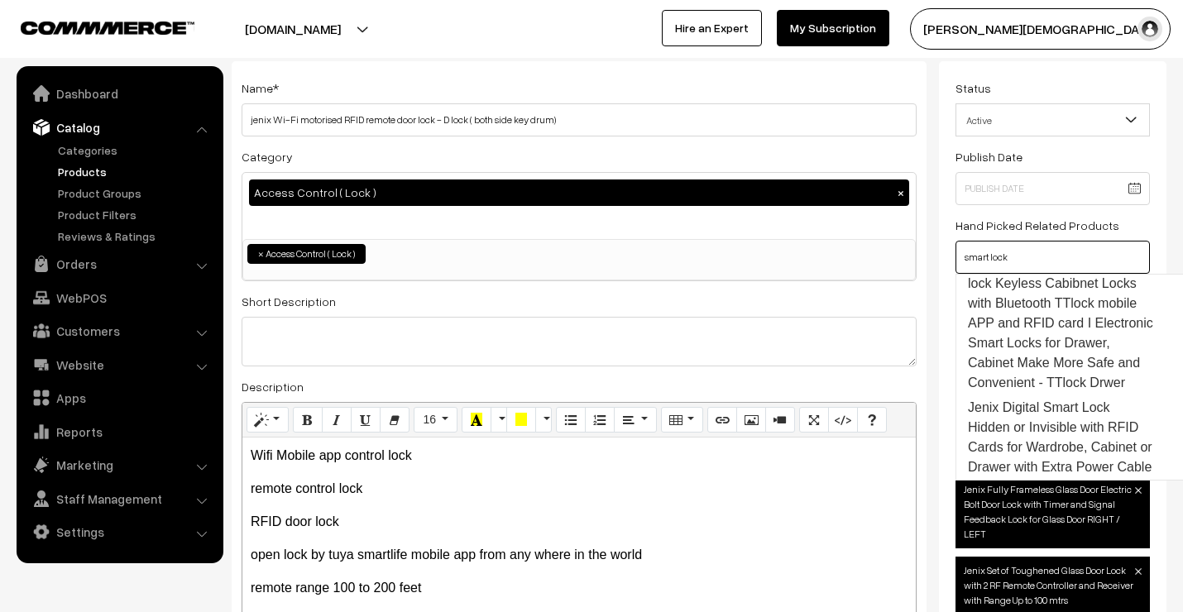
scroll to position [0, 0]
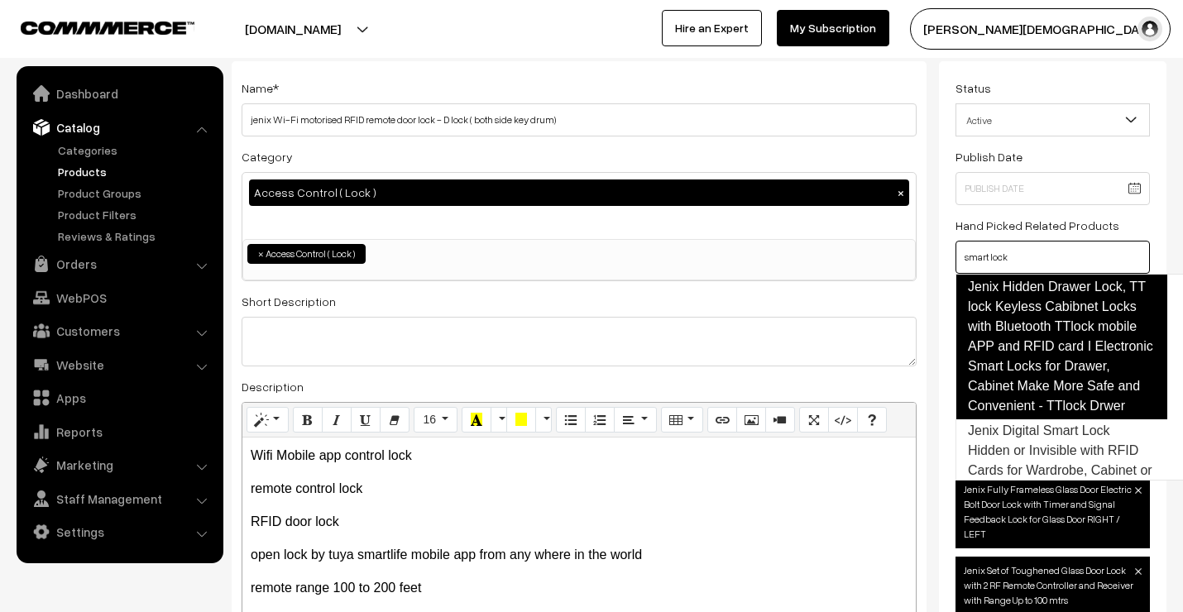
click at [1048, 323] on link "Jenix Hidden Drawer Lock, TT lock Keyless Cabibnet Locks with Bluetooth TTlock …" at bounding box center [1061, 347] width 212 height 146
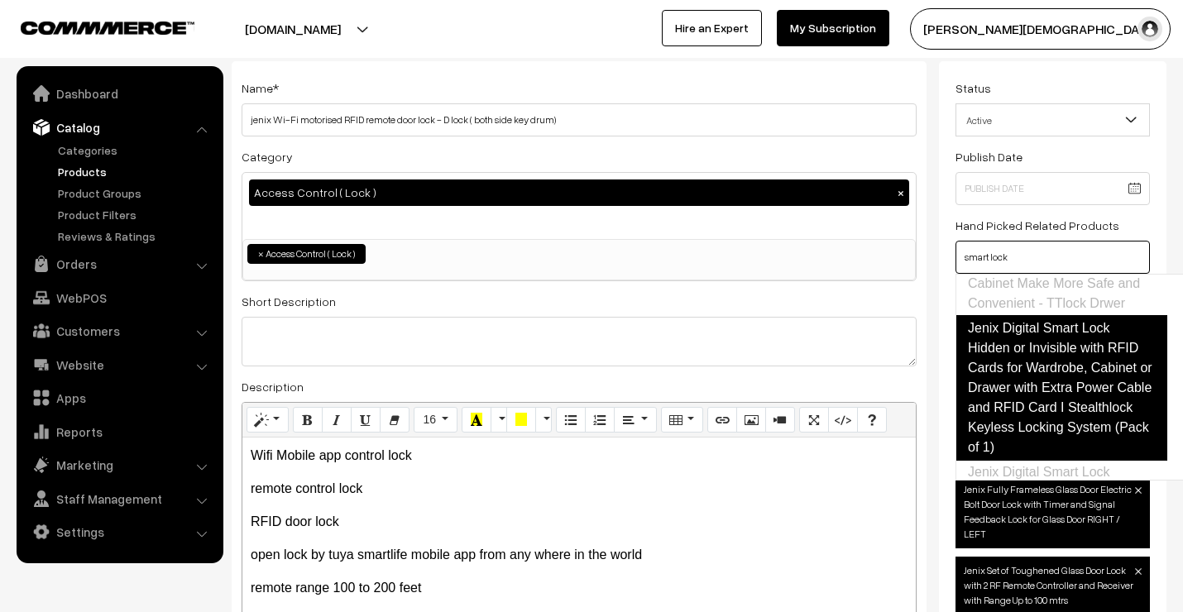
click at [1054, 376] on link "Jenix Digital Smart Lock Hidden or Invisible with RFID Cards for Wardrobe, Cabi…" at bounding box center [1061, 388] width 212 height 146
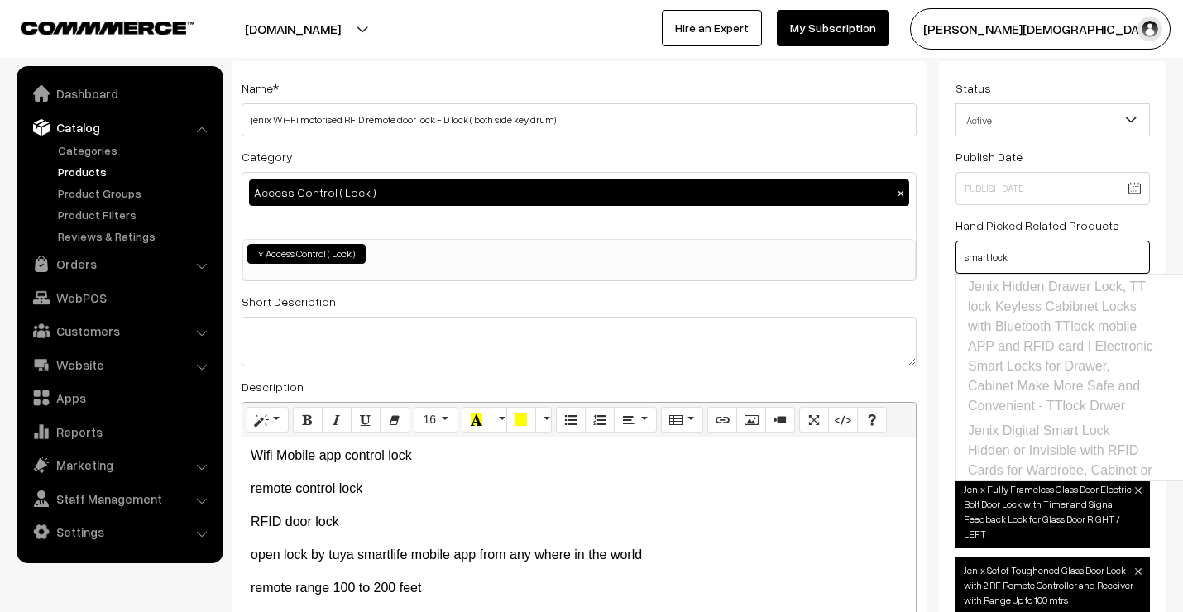
drag, startPoint x: 1024, startPoint y: 257, endPoint x: 918, endPoint y: 236, distance: 108.0
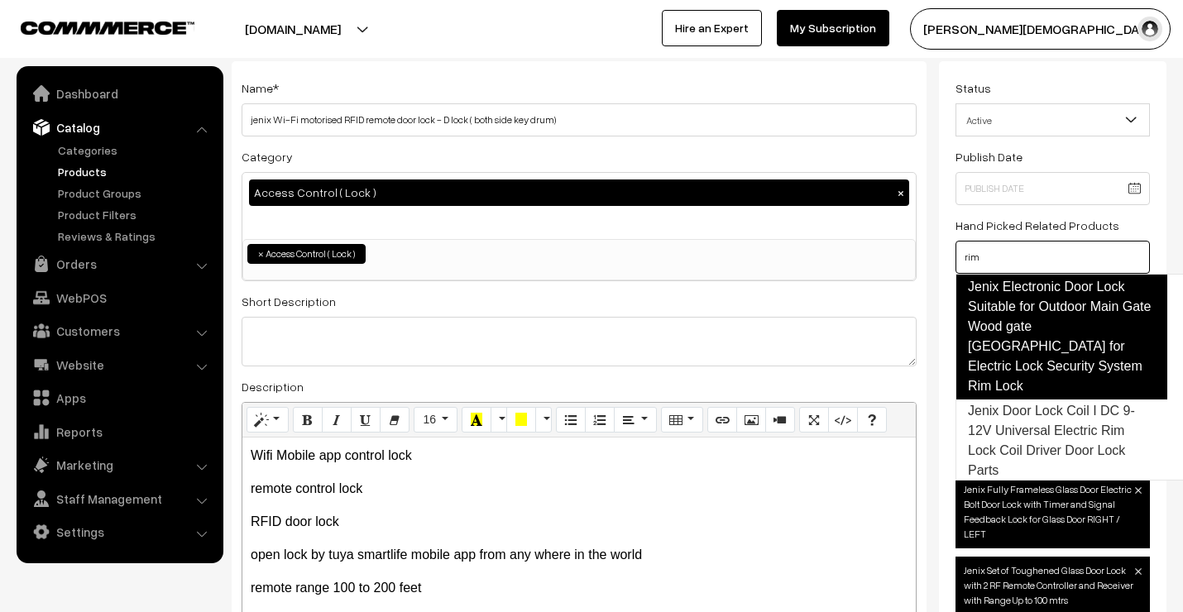
click at [1088, 366] on link "Jenix Electronic Door Lock Suitable for Outdoor Main Gate Wood gate [GEOGRAPHIC…" at bounding box center [1061, 337] width 212 height 126
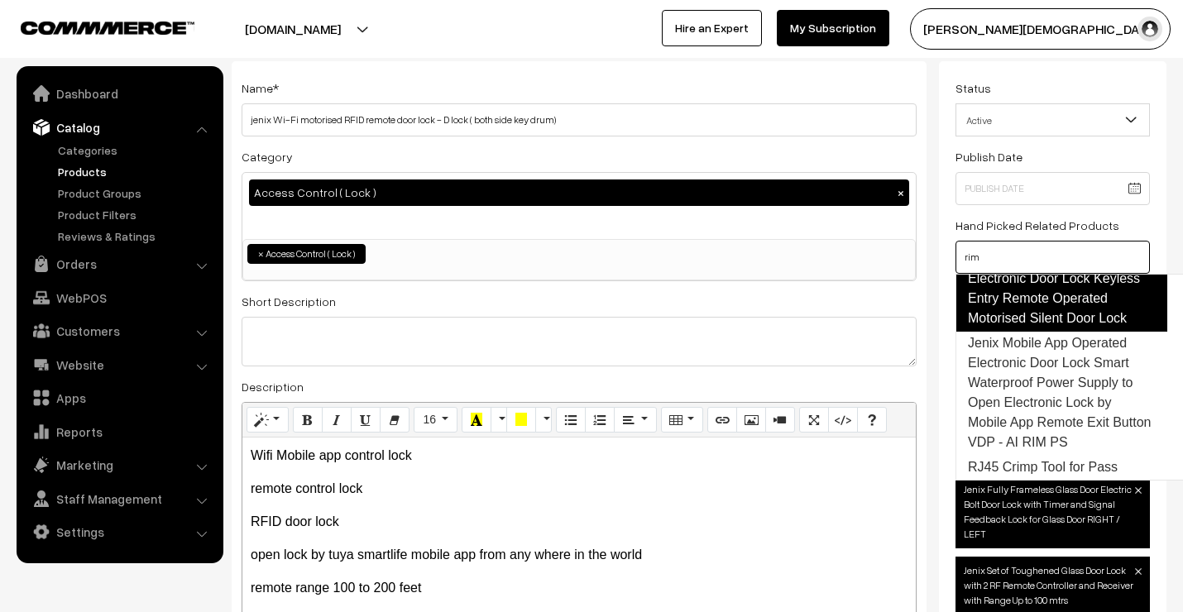
scroll to position [314, 0]
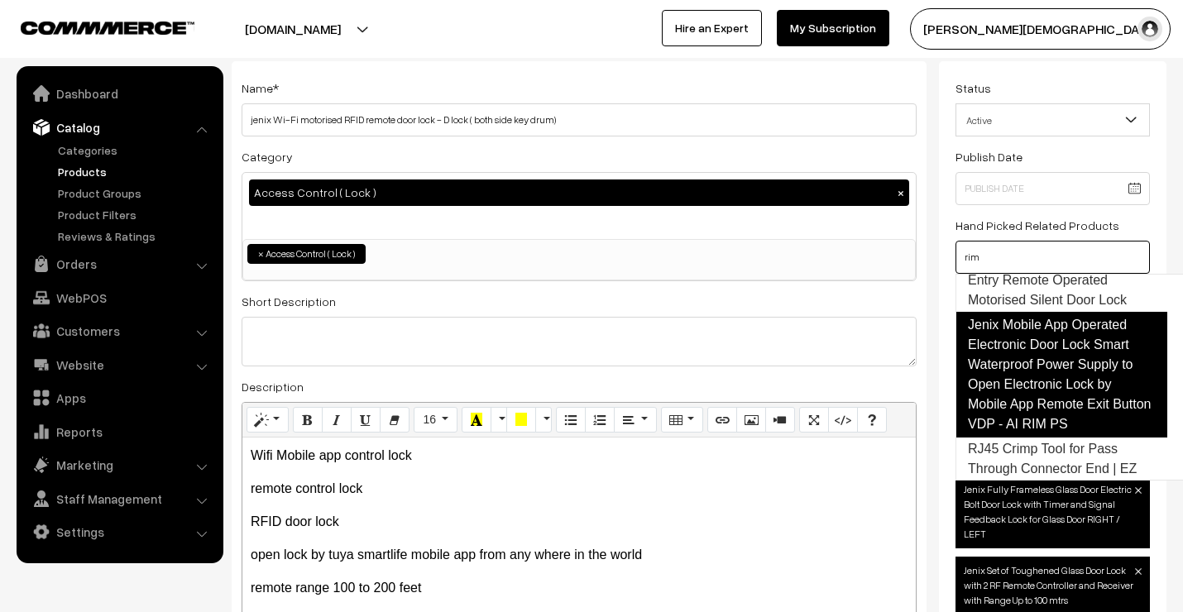
click at [1055, 383] on link "Jenix Mobile App Operated Electronic Door Lock Smart Waterproof Power Supply to…" at bounding box center [1061, 375] width 212 height 126
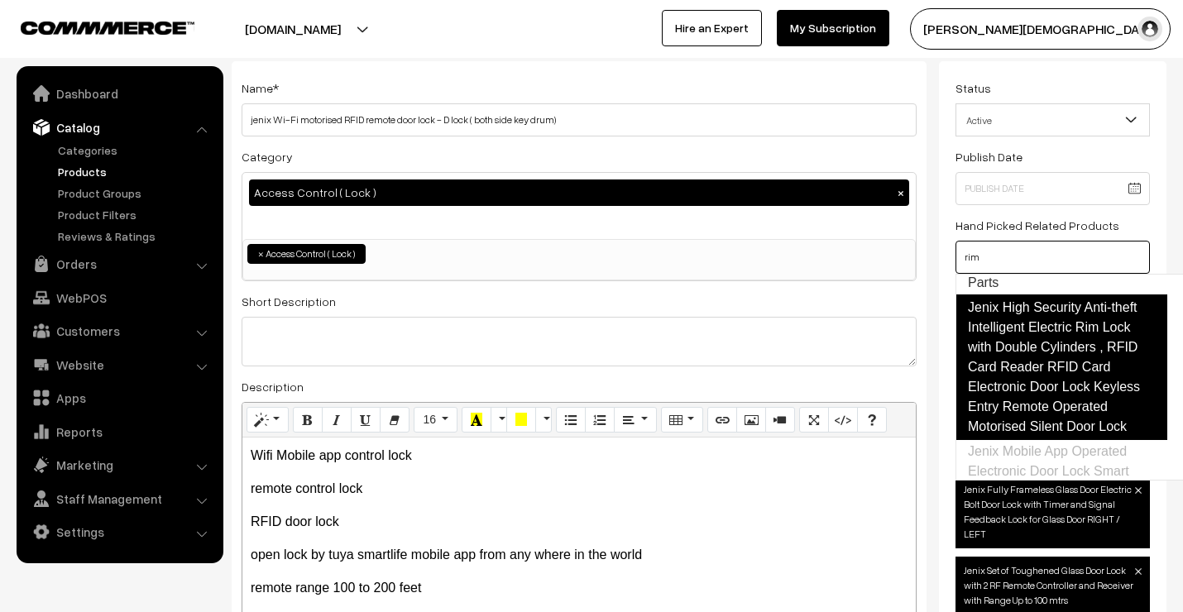
click at [1031, 296] on link "Jenix High Security Anti-theft Intelligent Electric Rim Lock with Double Cylind…" at bounding box center [1061, 367] width 212 height 146
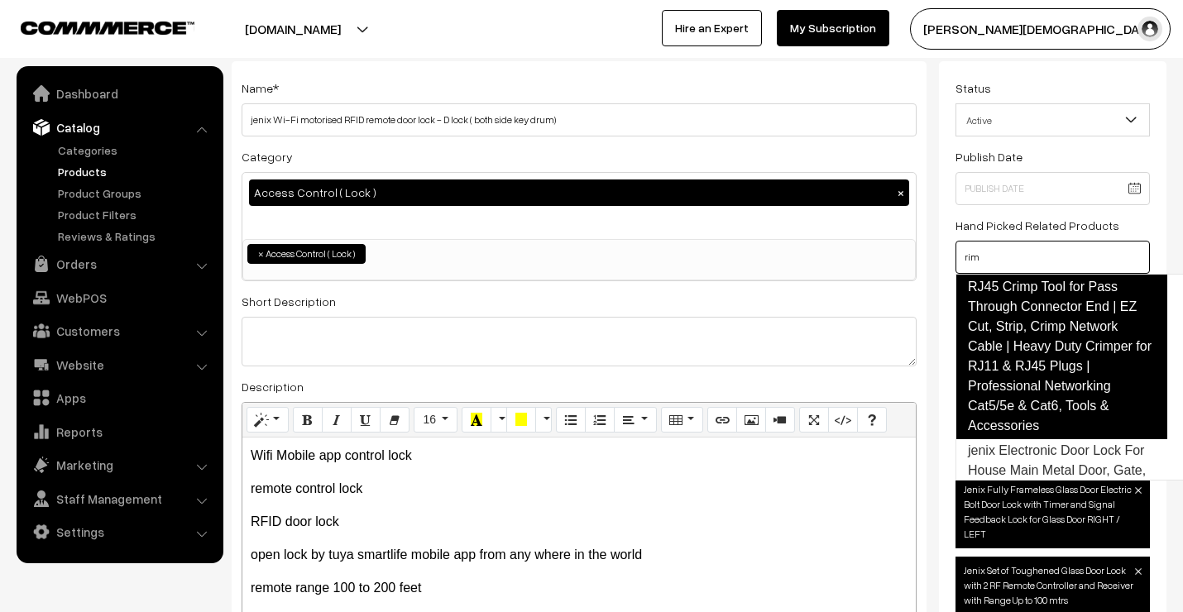
click at [1036, 312] on link "RJ45 Crimp Tool for Pass Through Connector End | EZ Cut, Strip, Crimp Network C…" at bounding box center [1061, 356] width 212 height 165
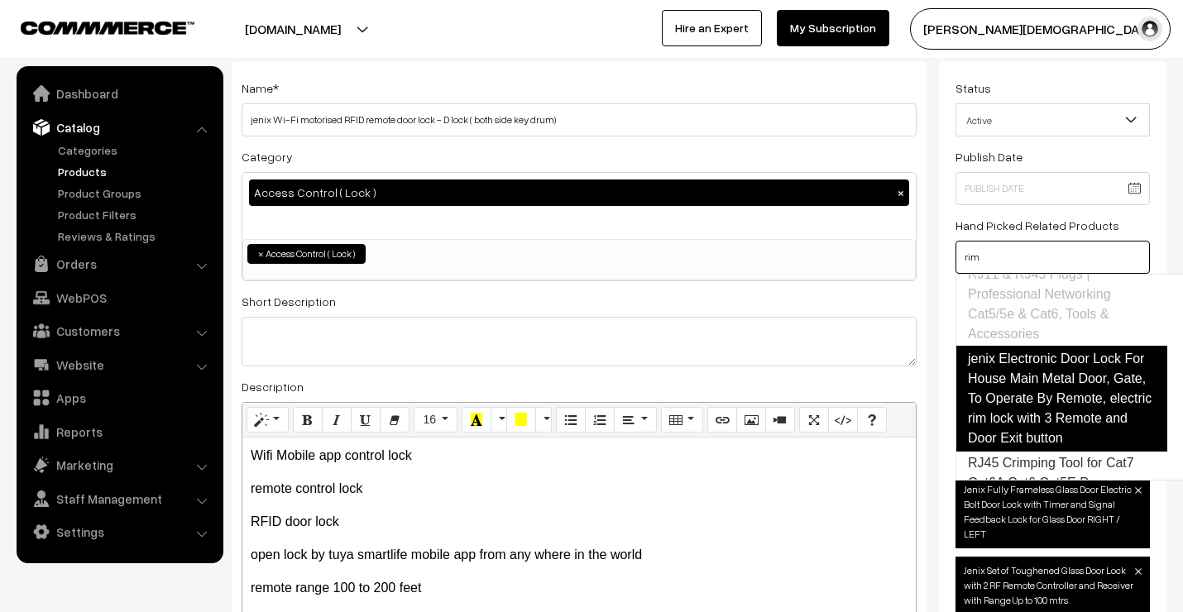
click at [1042, 378] on link "jenix Electronic Door Lock For House Main Metal Door, Gate, To Operate By Remot…" at bounding box center [1061, 399] width 212 height 106
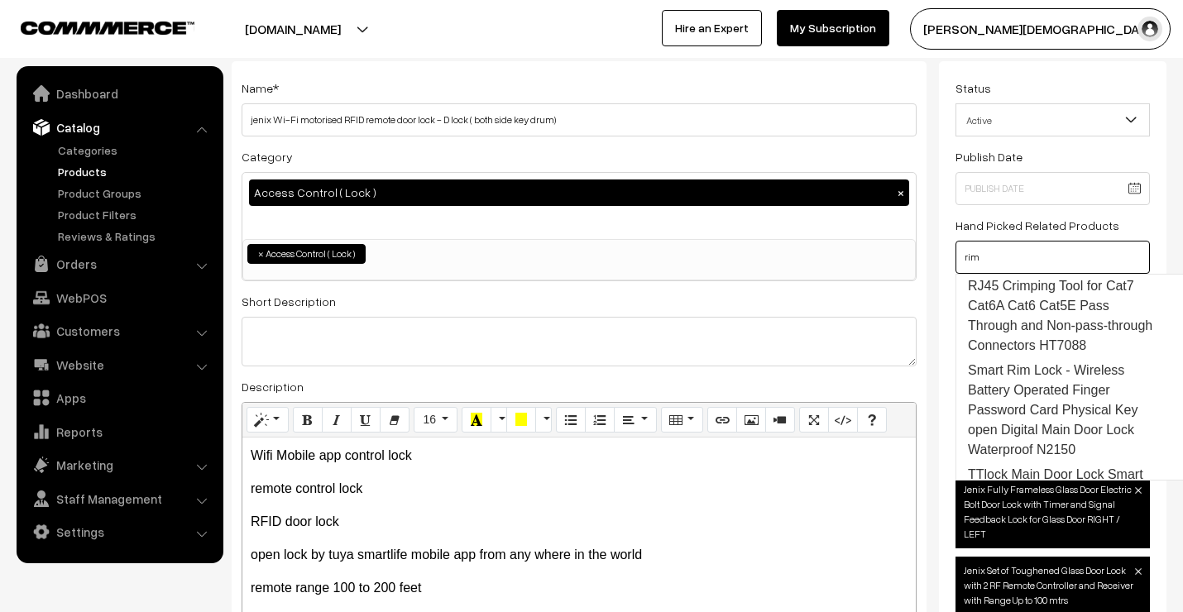
scroll to position [753, 0]
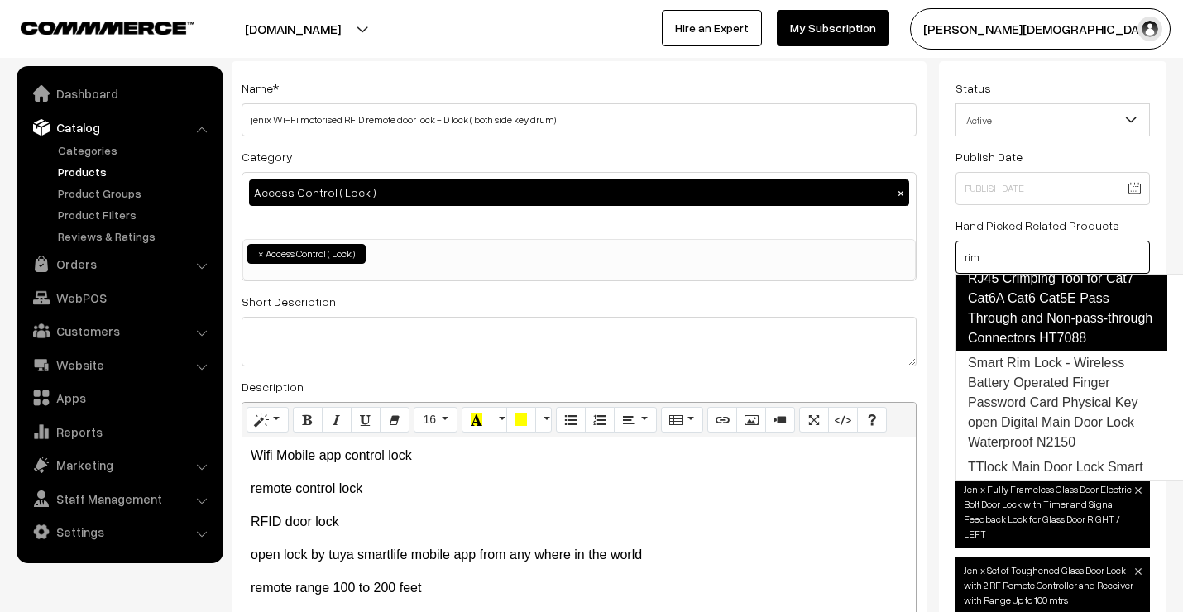
click at [1044, 342] on link "RJ45 Crimping Tool for Cat7 Cat6A Cat6 Cat5E Pass Through and Non-pass-through …" at bounding box center [1061, 308] width 212 height 86
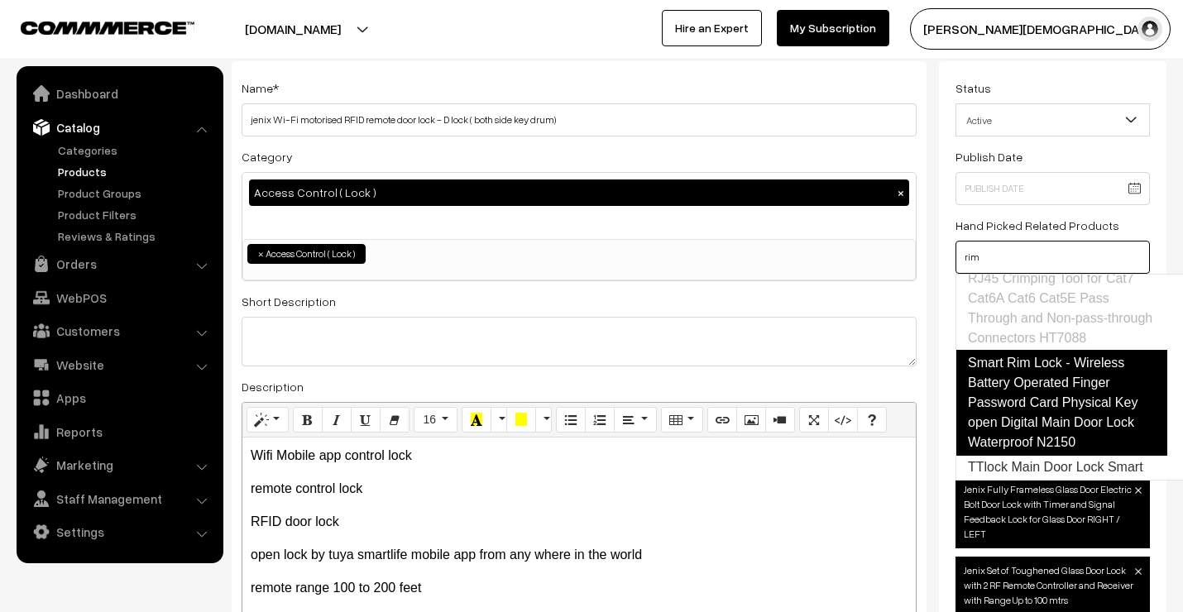
click at [1046, 406] on link "Smart Rim Lock - Wireless Battery Operated Finger Password Card Physical Key op…" at bounding box center [1061, 403] width 212 height 106
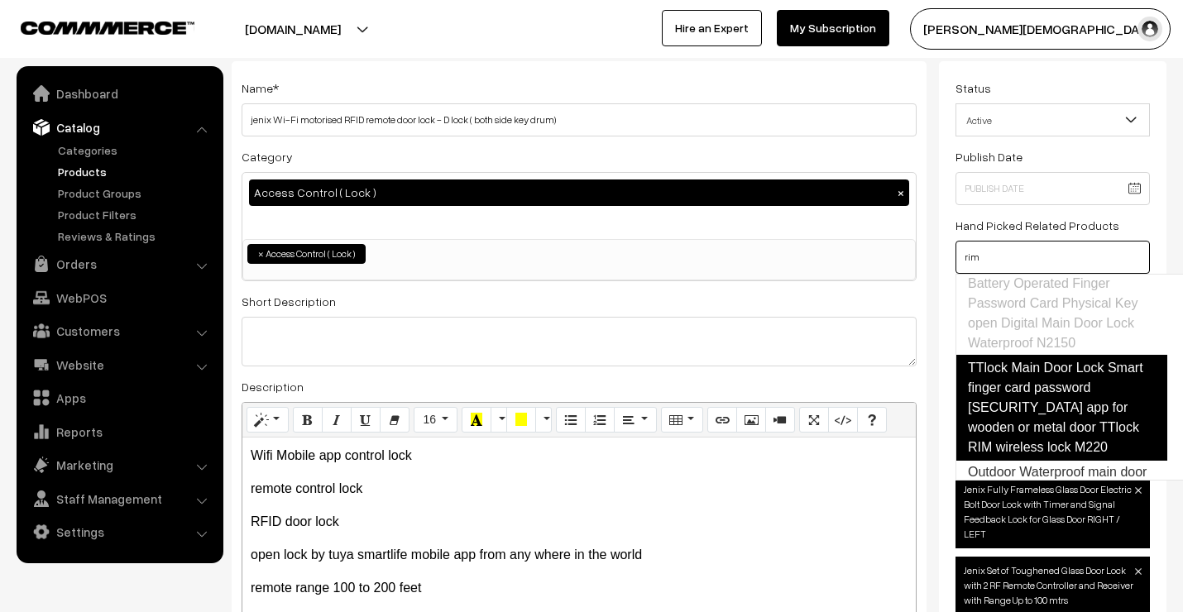
click at [1065, 431] on link "TTlock Main Door Lock Smart finger card password [SECURITY_DATA] app for wooden…" at bounding box center [1061, 408] width 212 height 106
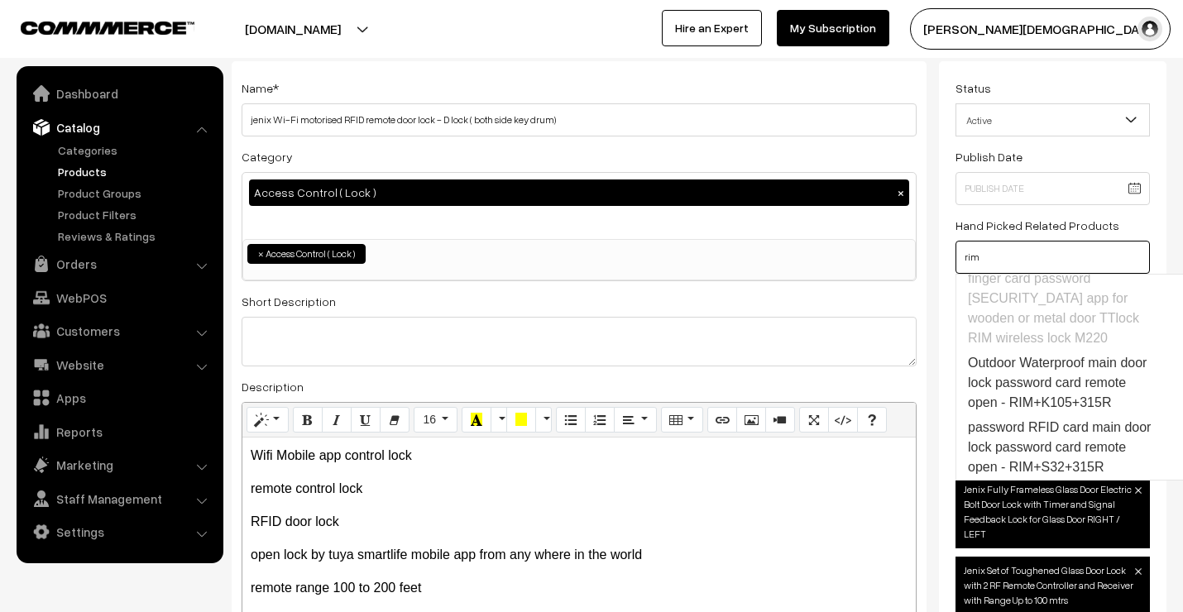
scroll to position [1021, 0]
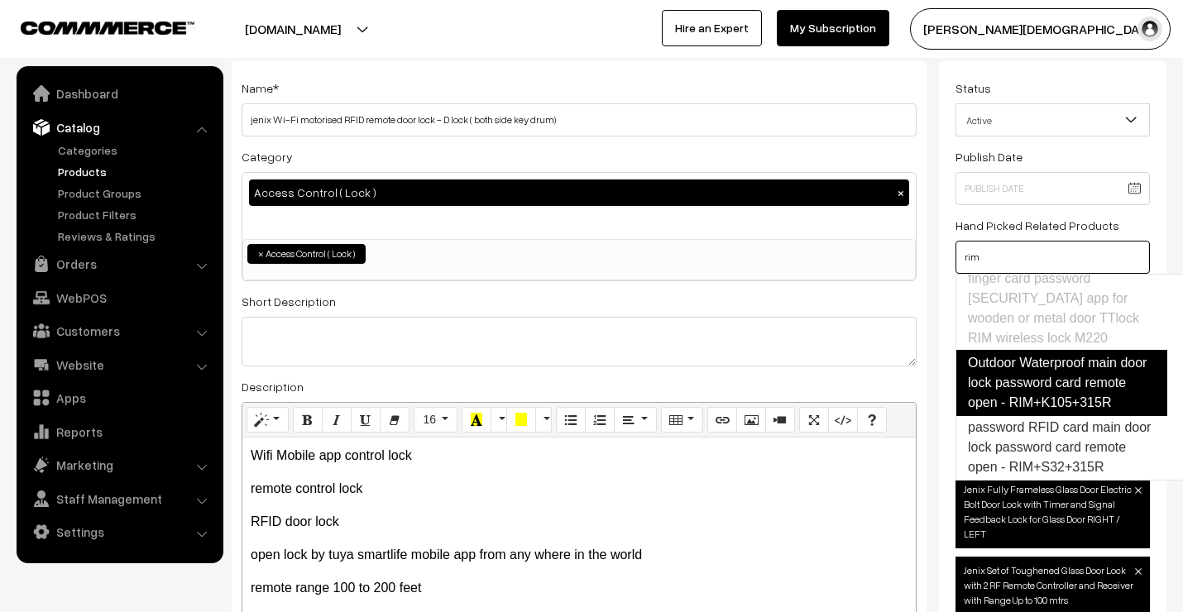
click at [1050, 367] on link "Outdoor Waterproof main door lock password card remote open - RIM+K105+315R" at bounding box center [1061, 383] width 212 height 66
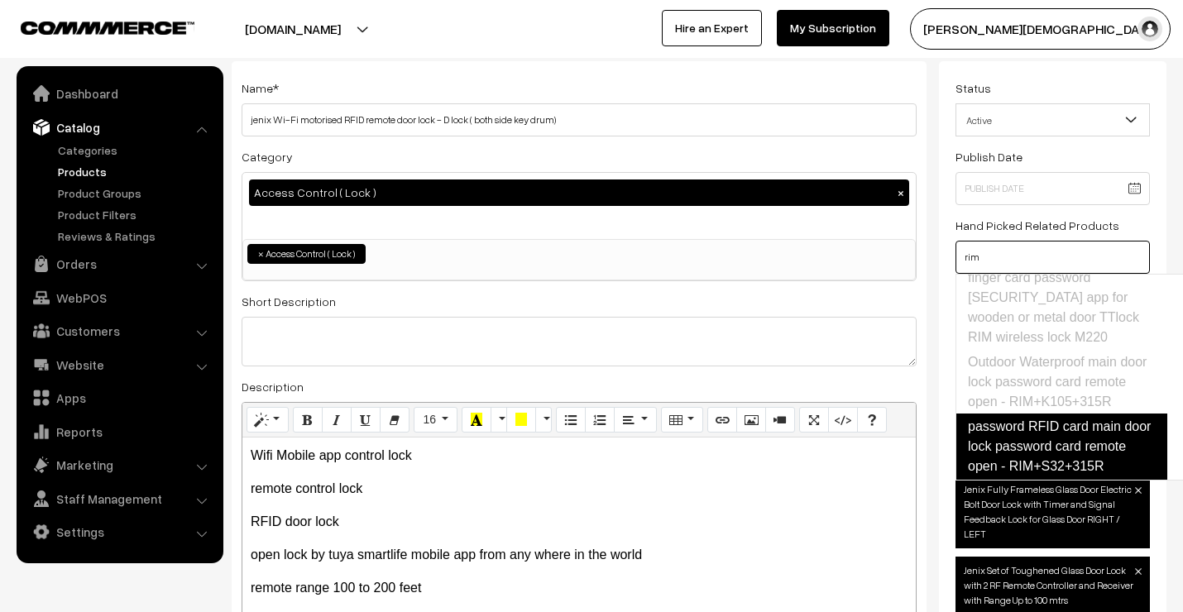
click at [1056, 440] on link "password RFID card main door lock password card remote open - RIM+S32+315R" at bounding box center [1061, 447] width 212 height 66
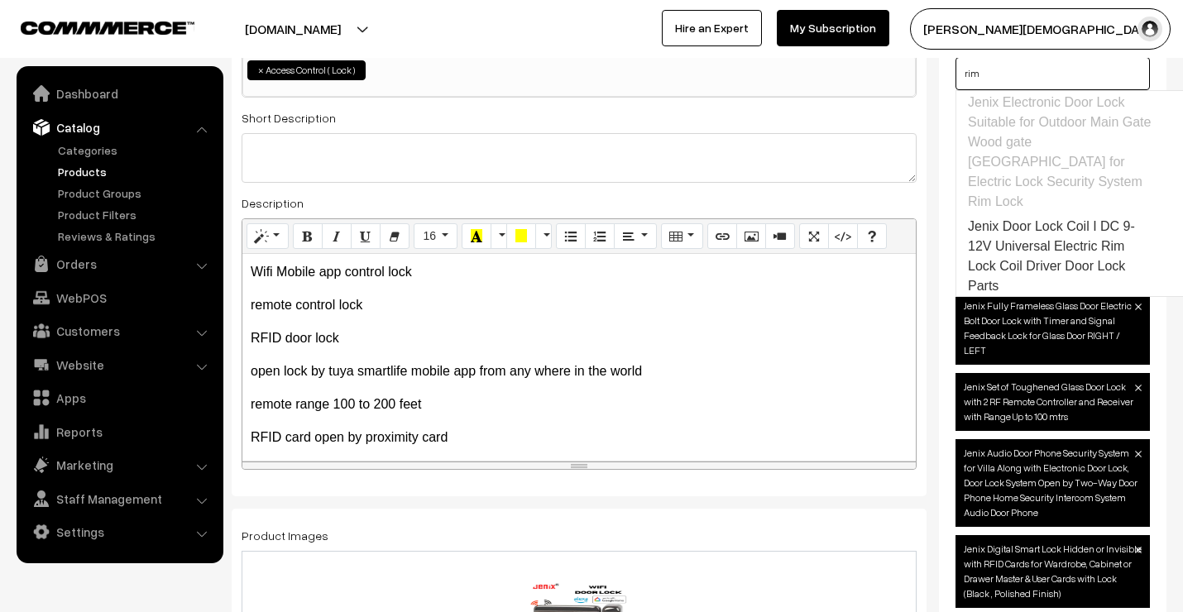
scroll to position [0, 0]
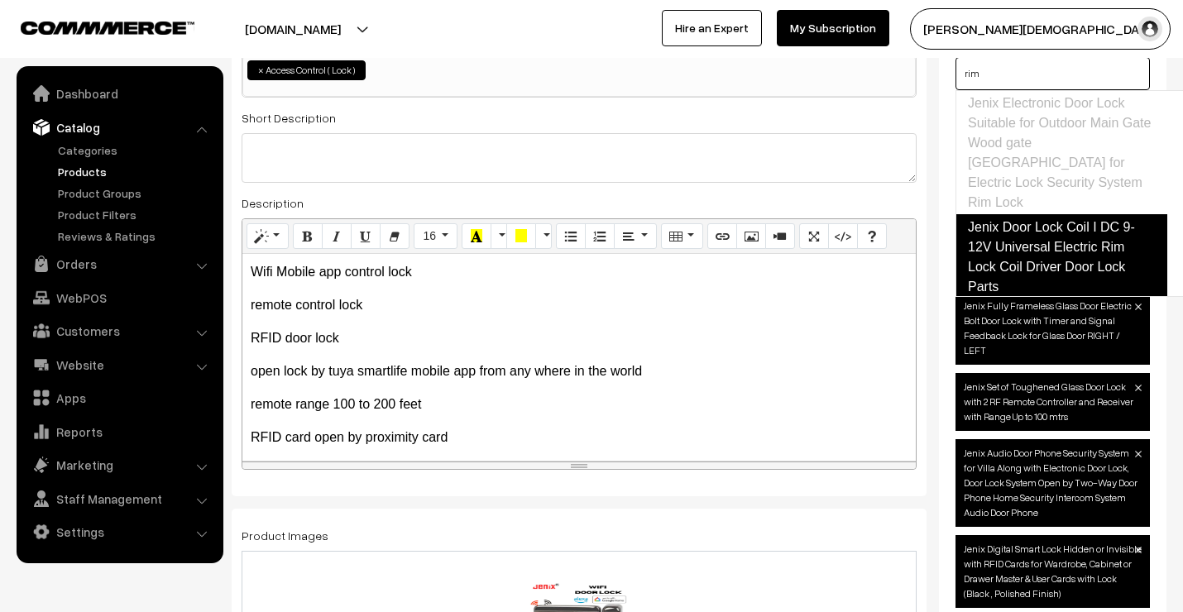
click at [1054, 234] on link "Jenix Door Lock Coil I DC 9-12V Universal Electric Rim Lock Coil Driver Door Lo…" at bounding box center [1061, 257] width 212 height 86
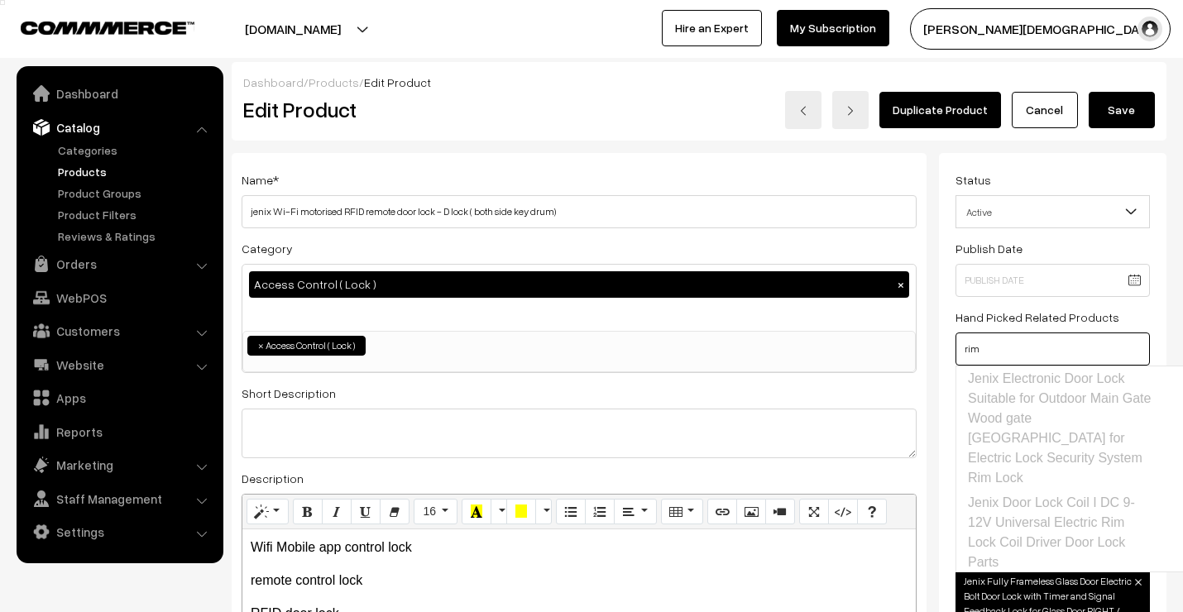
type input "rim"
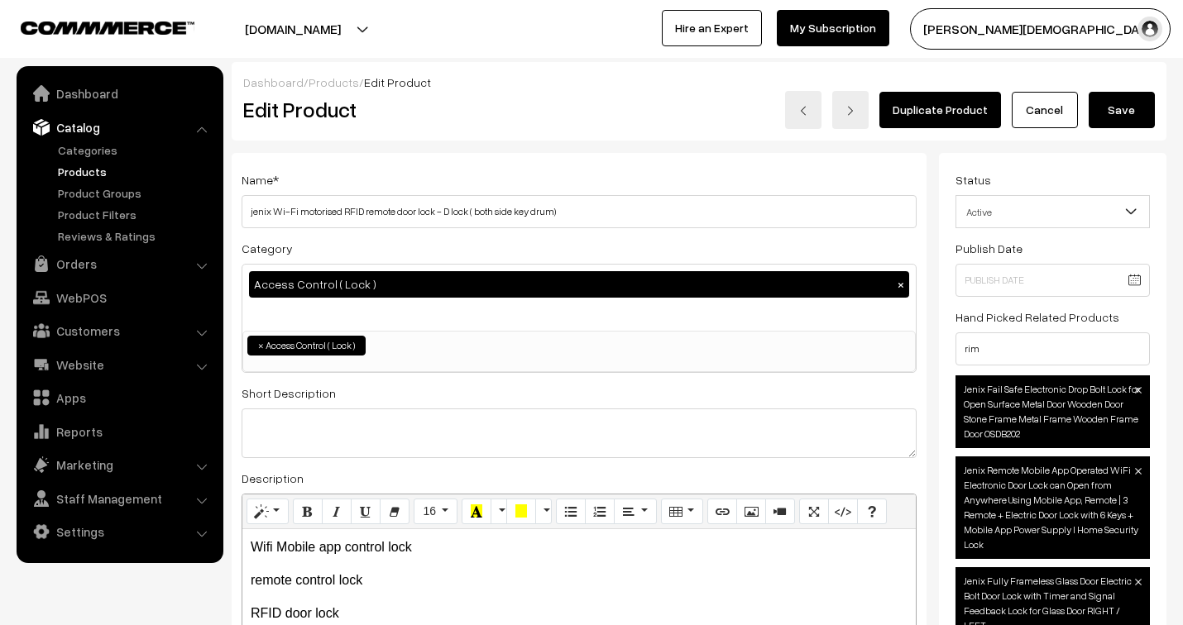
click at [1125, 111] on button "Save" at bounding box center [1121, 110] width 66 height 36
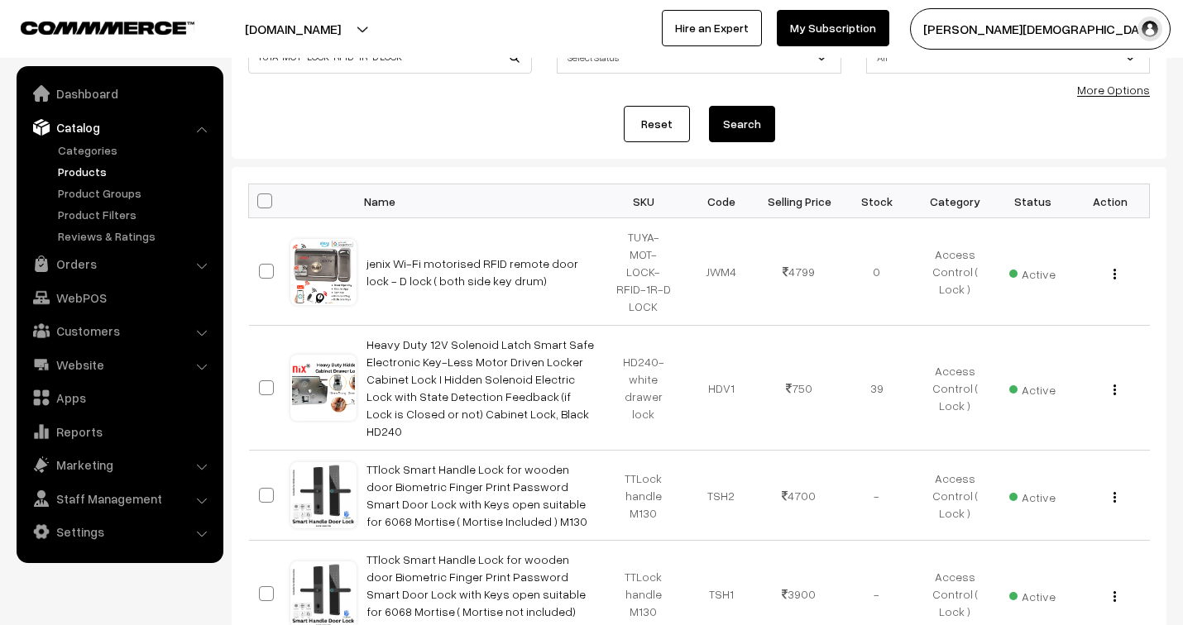
scroll to position [275, 0]
